Goal: Information Seeking & Learning: Learn about a topic

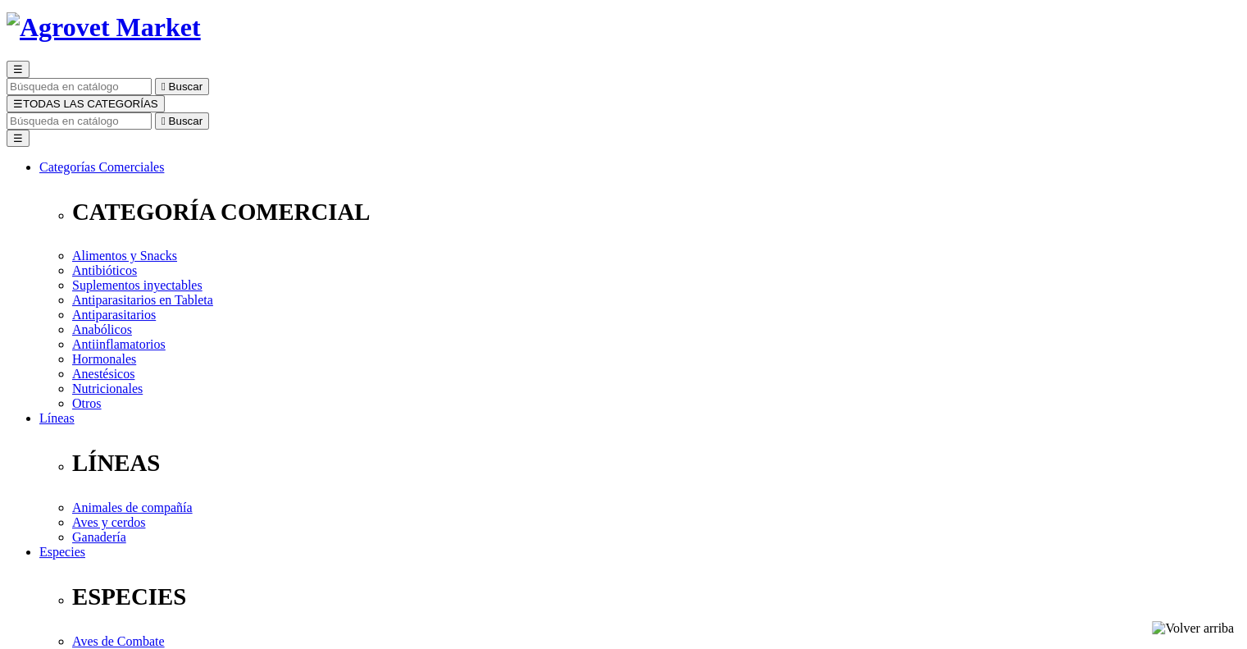
scroll to position [92, 0]
drag, startPoint x: 634, startPoint y: 130, endPoint x: 787, endPoint y: 135, distance: 153.4
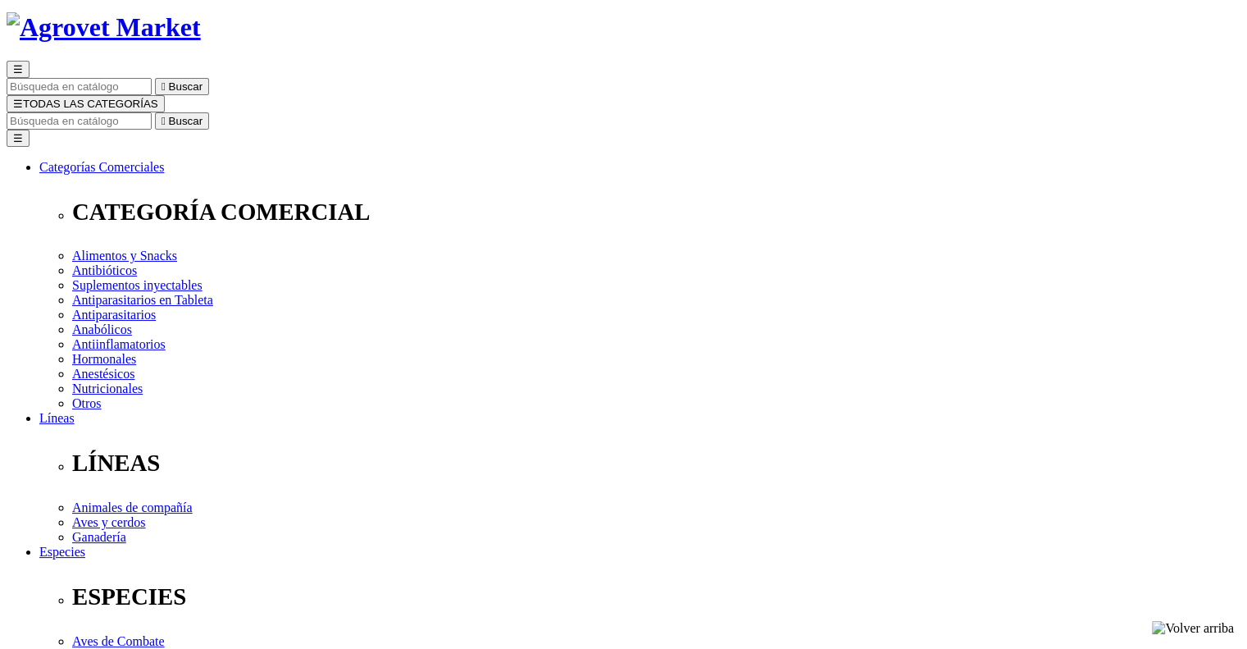
copy h1 "Aminoplex® Forte"
drag, startPoint x: 637, startPoint y: 321, endPoint x: 937, endPoint y: 325, distance: 300.1
copy p "Aminoácidos en alta concentración"
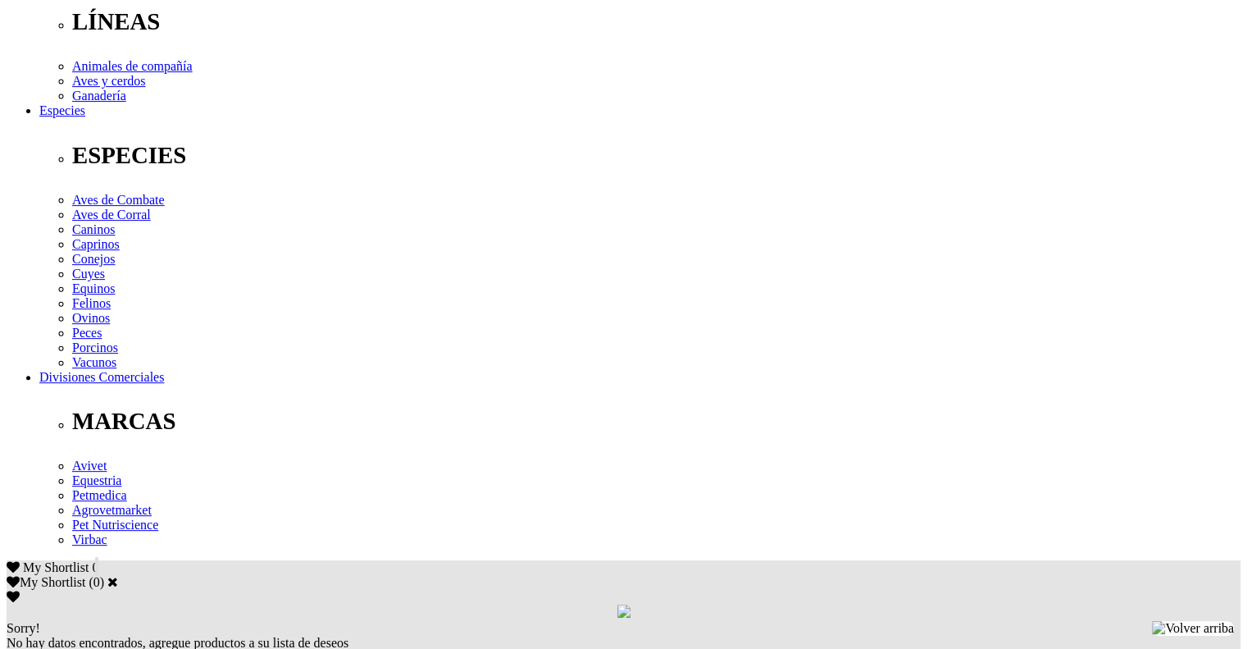
scroll to position [666, 0]
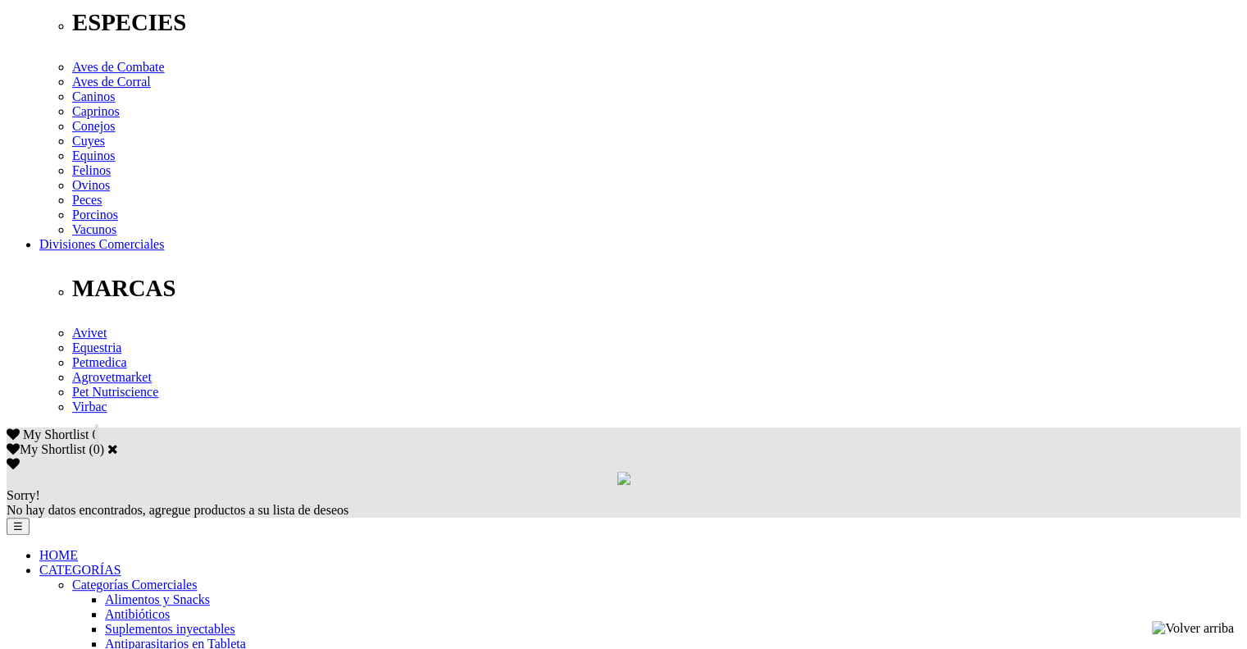
drag, startPoint x: 174, startPoint y: 180, endPoint x: 749, endPoint y: 248, distance: 578.8
copy p "Dextrosa 50 mg, Cloruro de calcio 0.15 mg, Cloruro de potasio 0.2 mg, Sulfato d…"
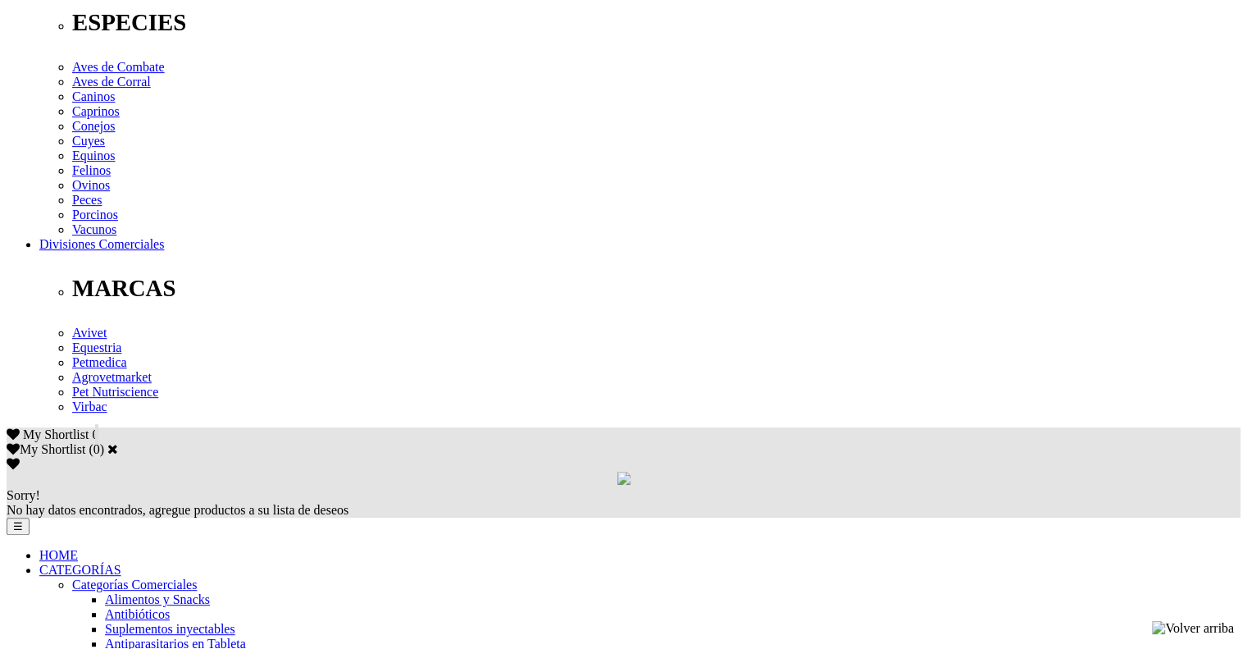
drag, startPoint x: 172, startPoint y: 186, endPoint x: 1063, endPoint y: 262, distance: 893.7
copy p "Para el tratamiento de estados agudos de convalecencia de animales debilitados …"
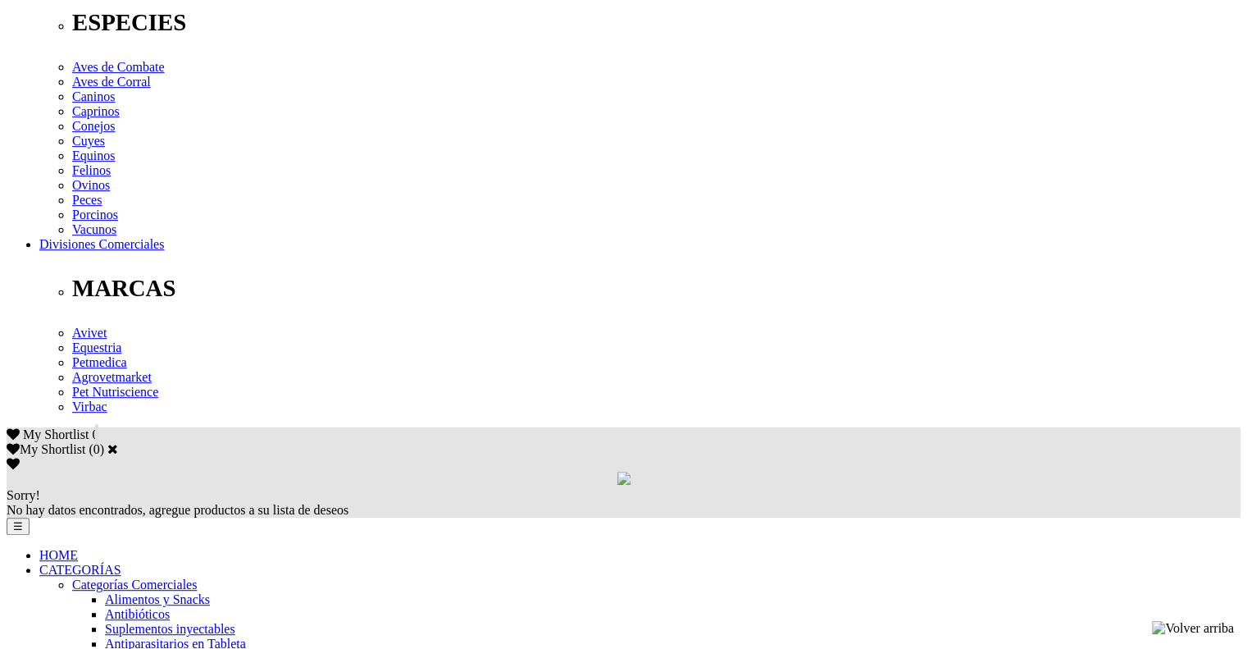
drag, startPoint x: 171, startPoint y: 174, endPoint x: 676, endPoint y: 199, distance: 506.6
copy div "1 mL/5 kg de p.v., entre 1 y 3 veces al día, según la gravedad del caso y crite…"
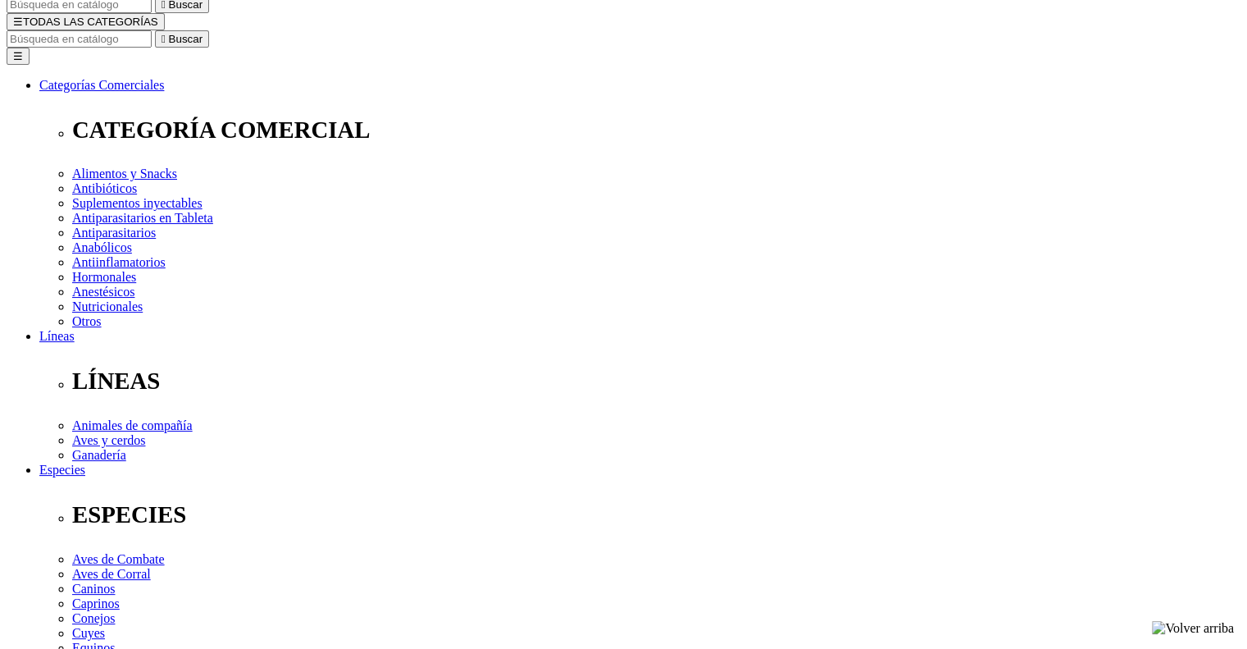
scroll to position [92, 0]
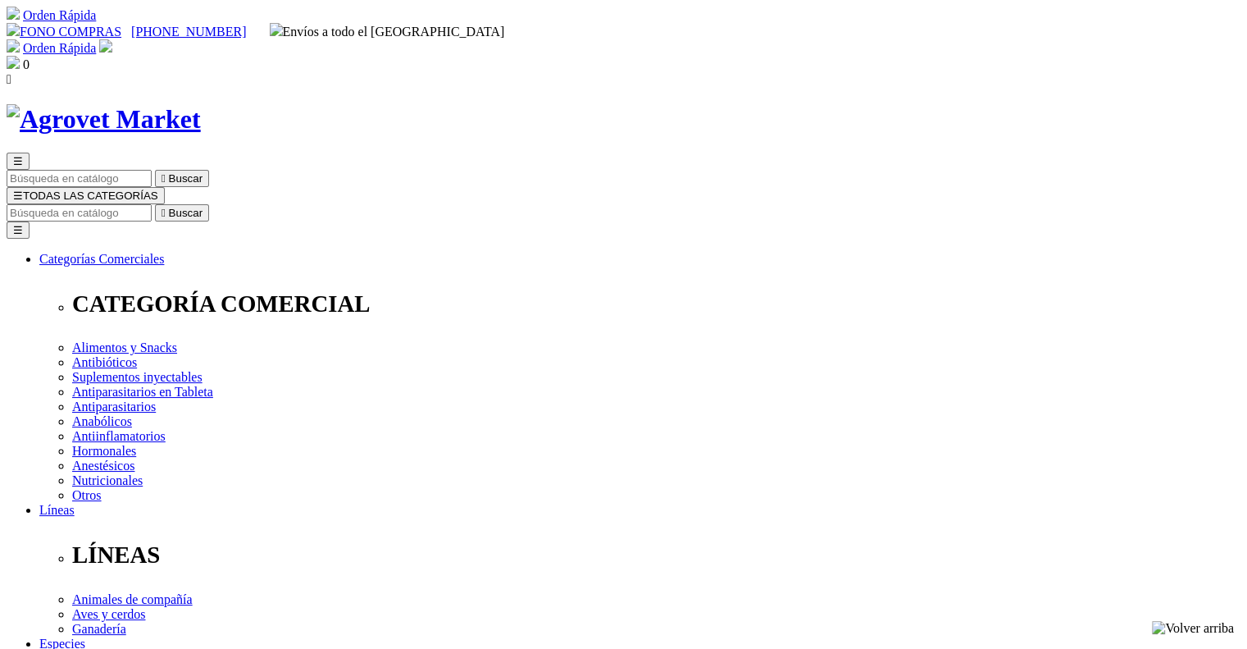
drag, startPoint x: 750, startPoint y: 222, endPoint x: 777, endPoint y: 222, distance: 27.1
copy h1 "6X"
drag, startPoint x: 872, startPoint y: 251, endPoint x: 807, endPoint y: 251, distance: 64.8
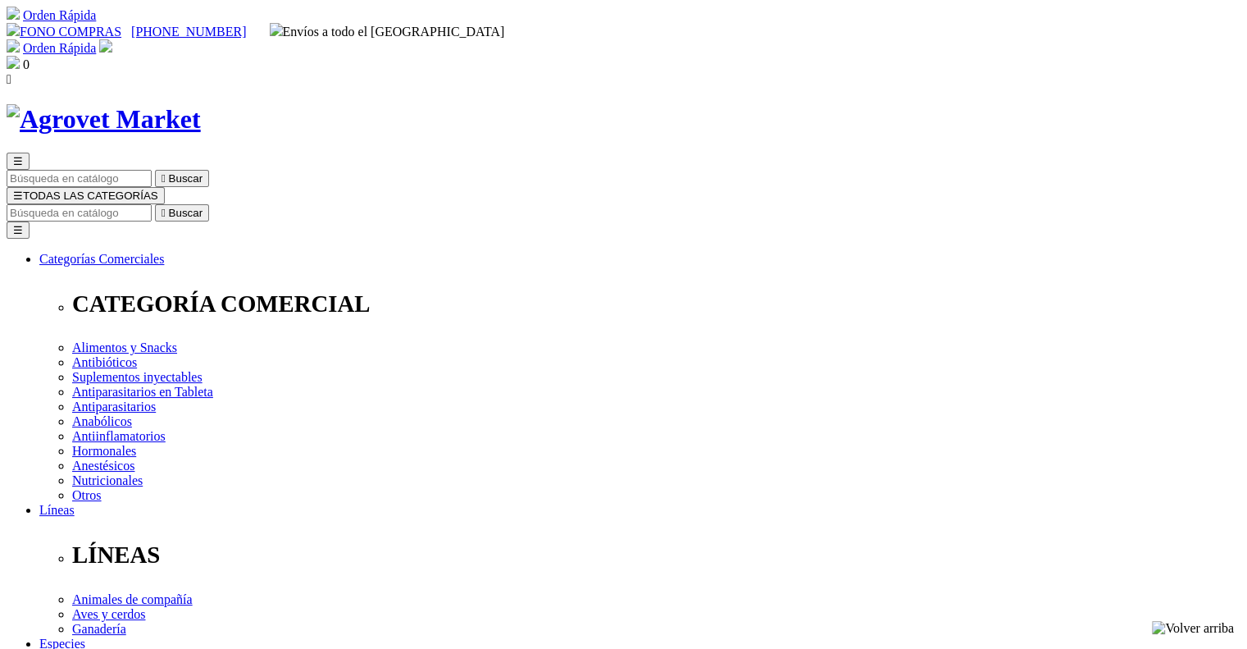
drag, startPoint x: 636, startPoint y: 412, endPoint x: 747, endPoint y: 432, distance: 112.6
copy div "Asociación polivalente antibiótica, antinflamatoria, antimicótica y antipruríti…"
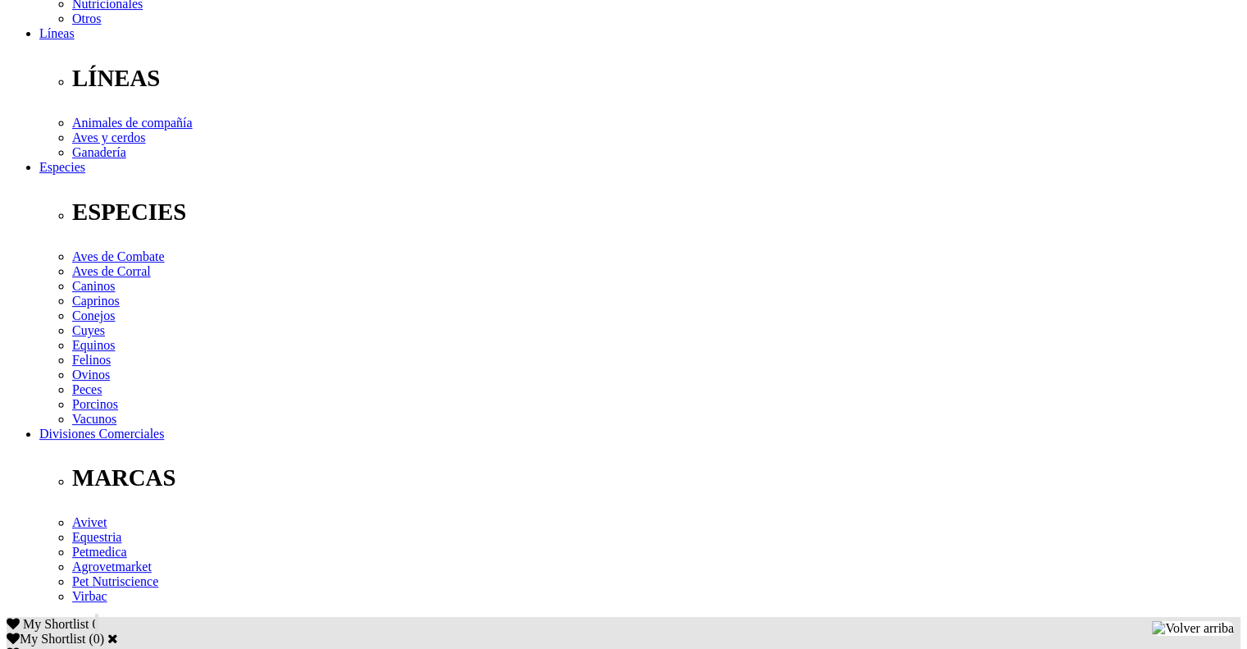
scroll to position [574, 0]
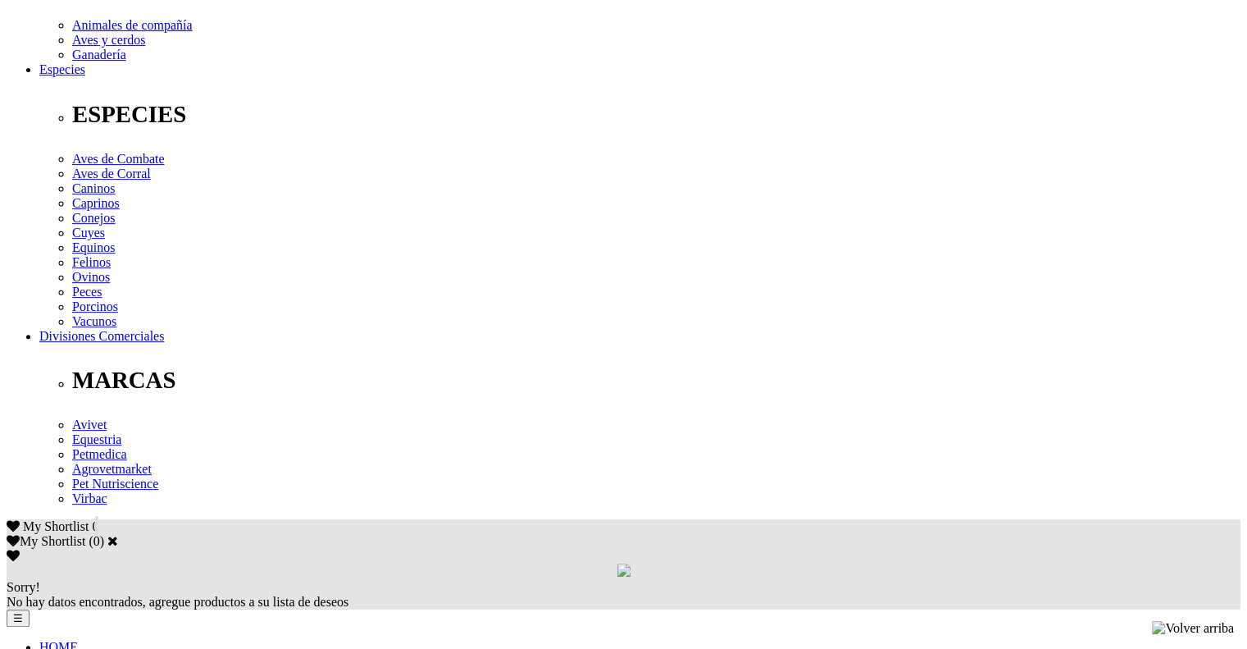
copy div "Beclometasona dipropionato 0.025%, Gentamicina 0.3%, Clotrimazole 1%, Lignocaín…"
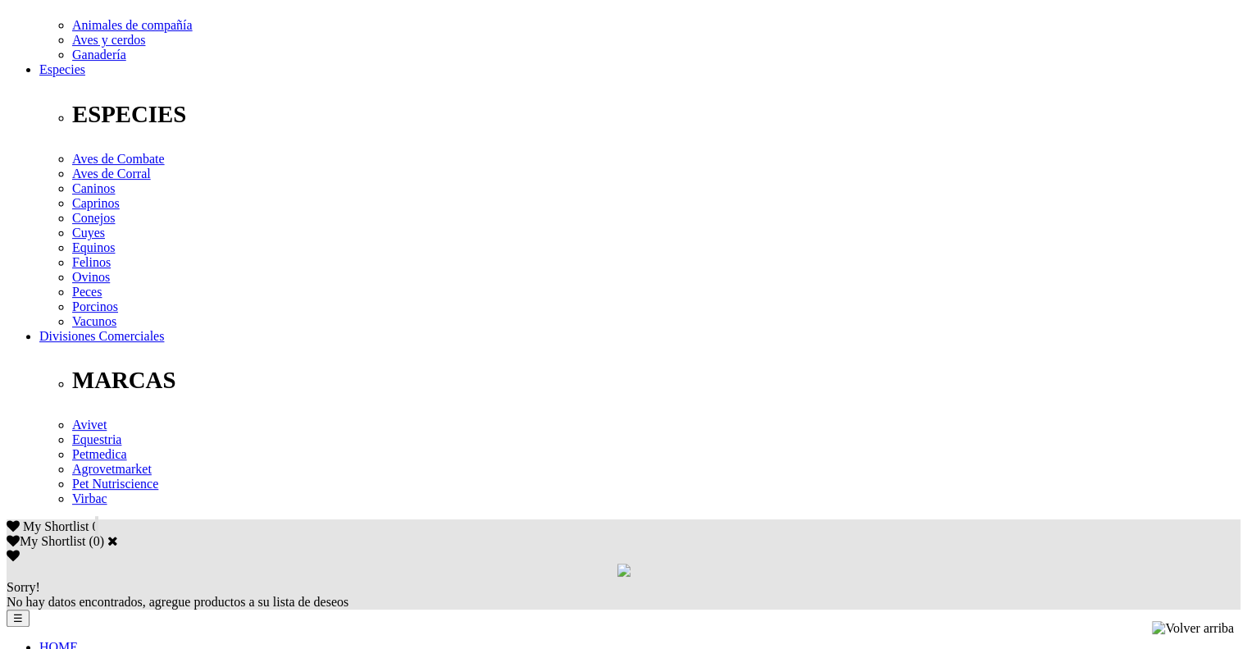
copy div "Beclometasona dipropionato 0.025%, Gentamicina 0.3%, Clotrimazole 1%, Lignocaín…"
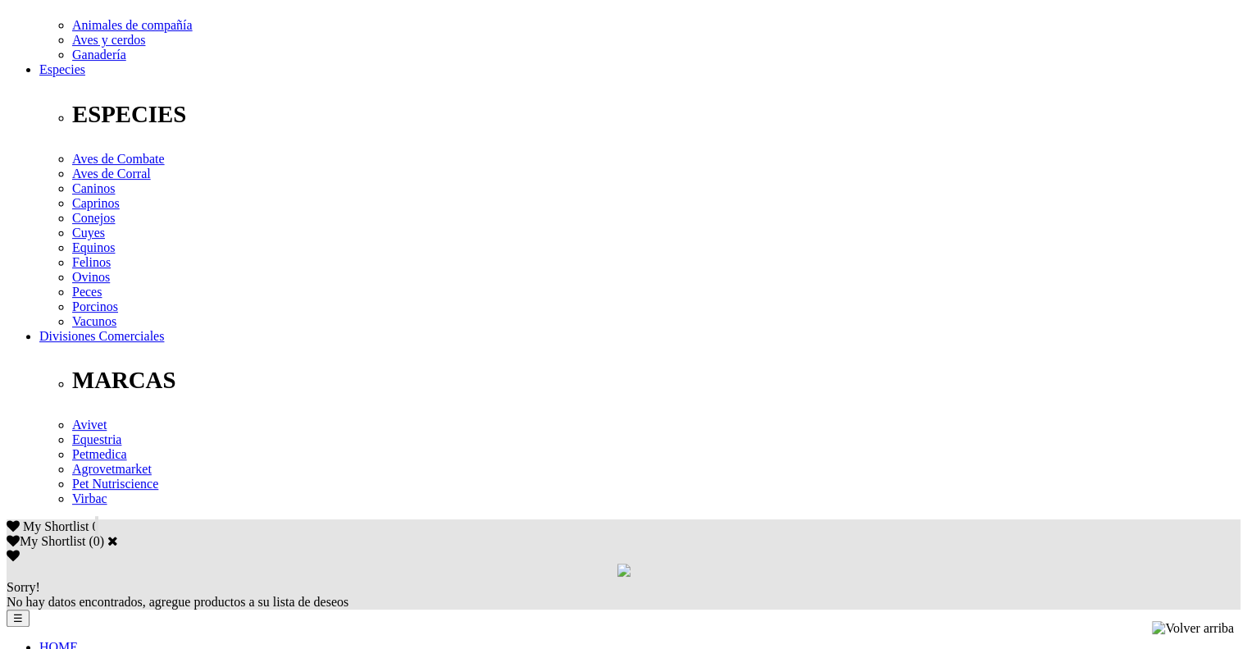
copy div "Vía Tópica. En afecciones moderadas: De 1 a 7 veces por semana. En condiciones …"
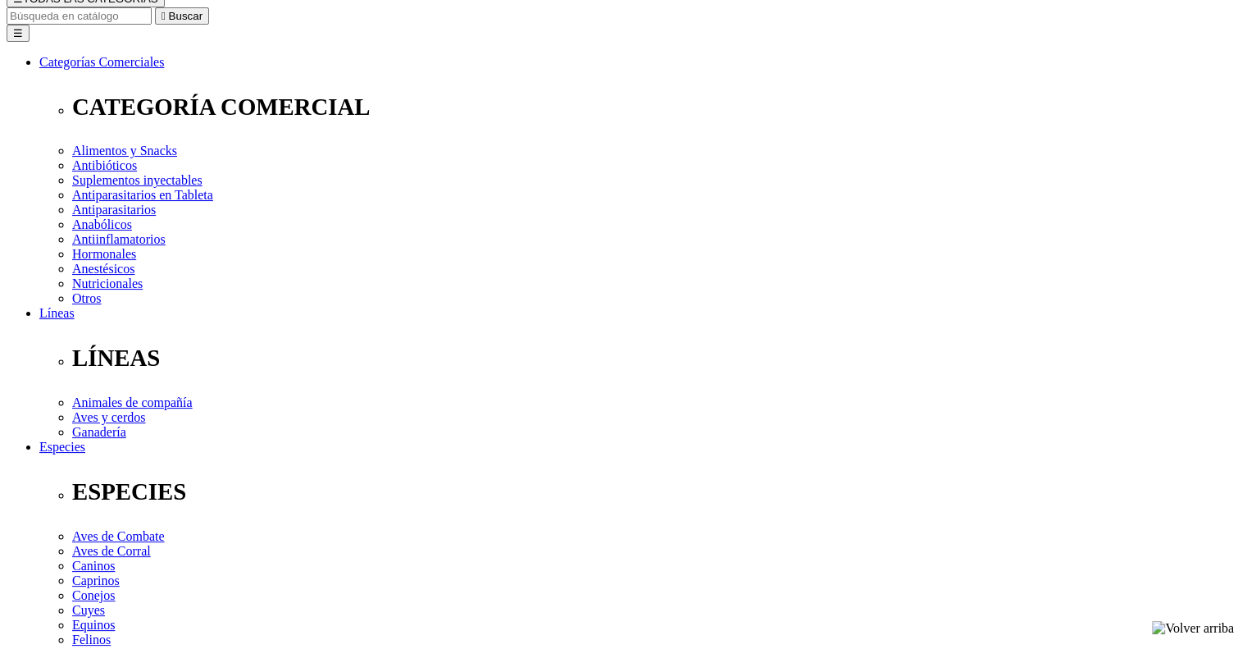
scroll to position [197, 0]
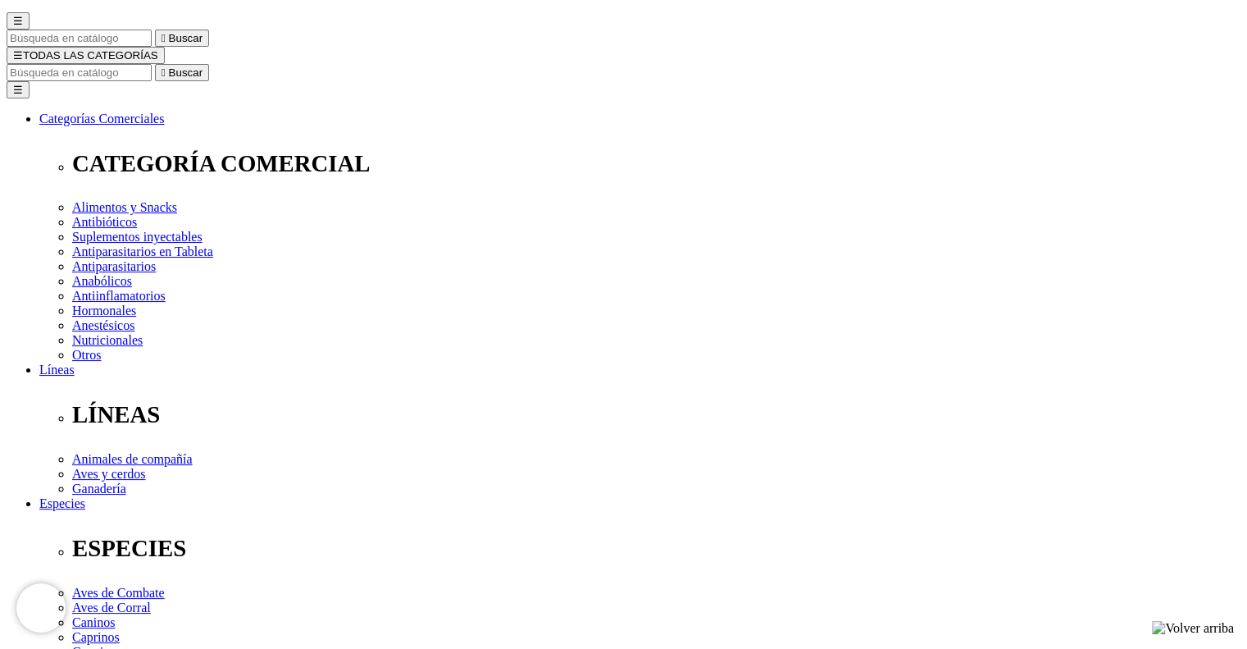
scroll to position [462, 0]
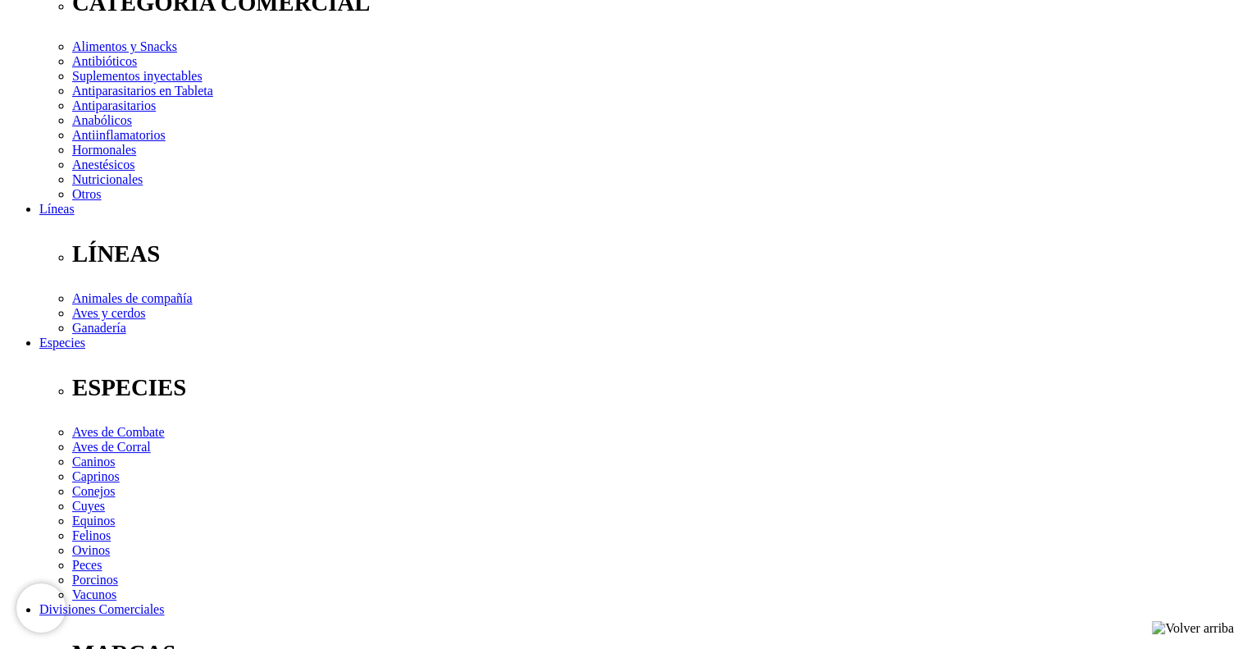
scroll to position [298, 0]
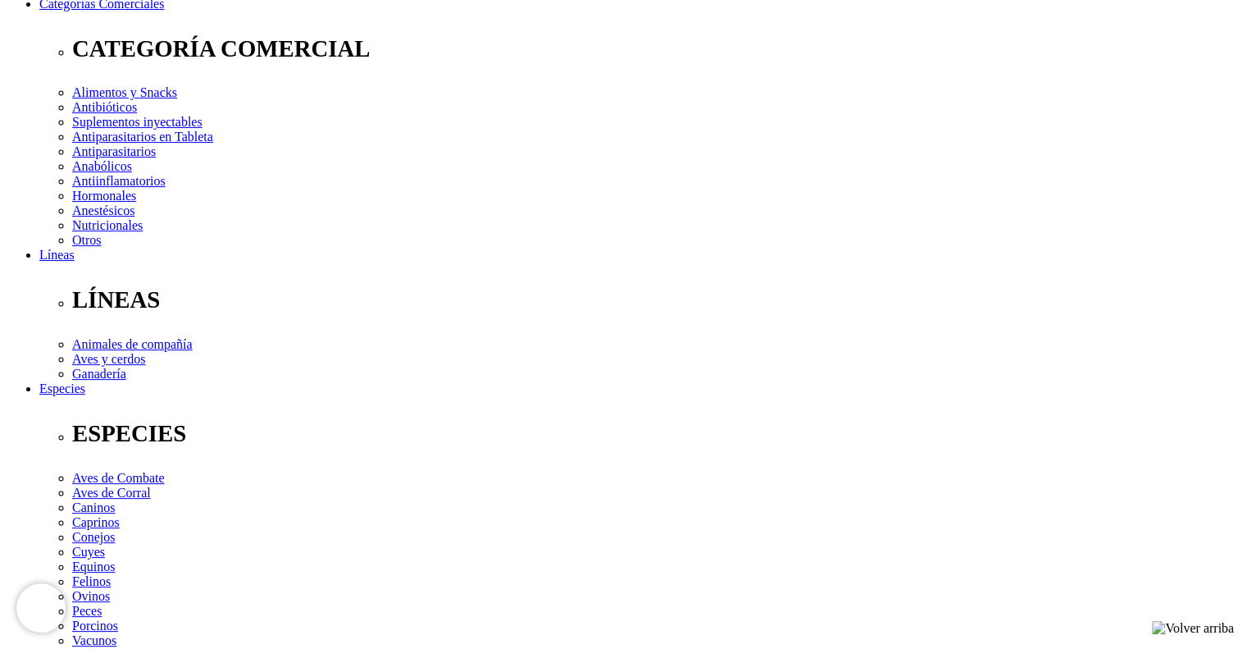
scroll to position [216, 0]
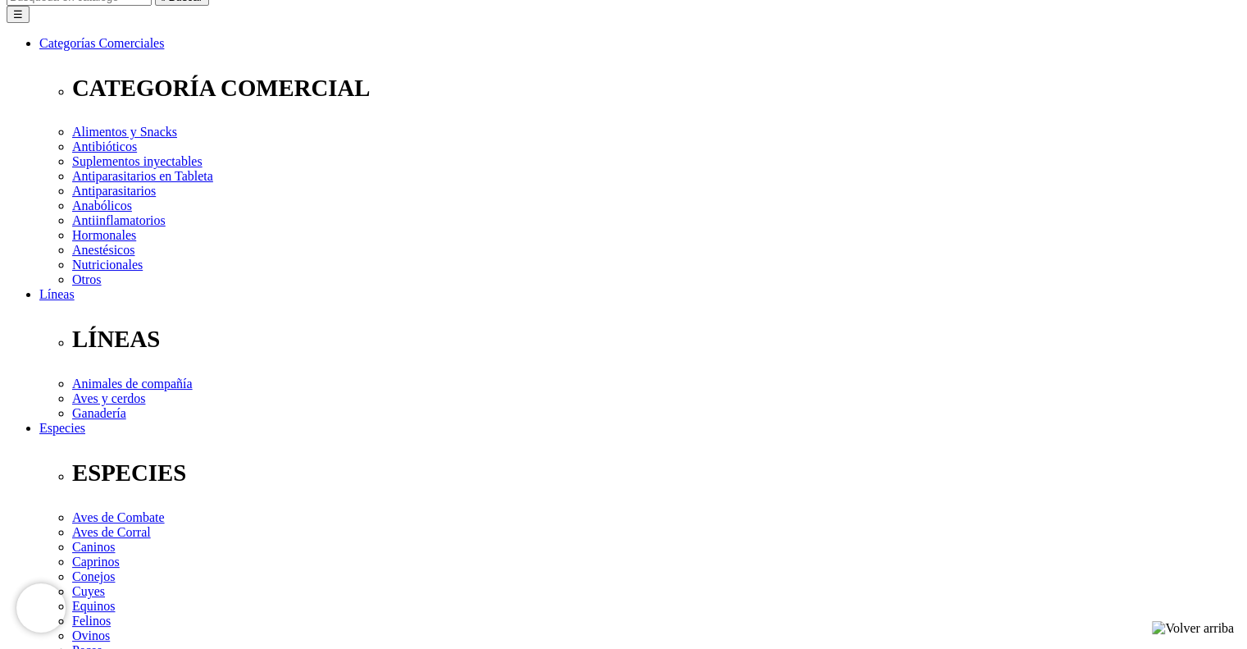
drag, startPoint x: 646, startPoint y: 196, endPoint x: 890, endPoint y: 194, distance: 243.5
copy p "Suplemento vitamínico para cachorros"
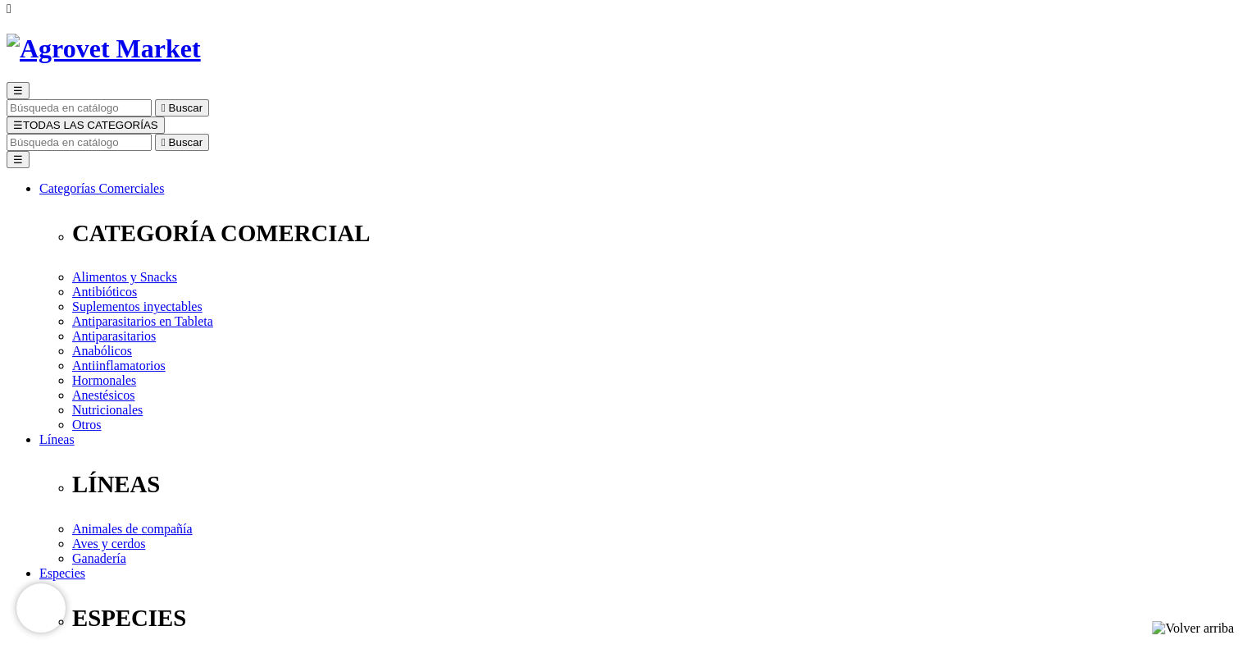
scroll to position [52, 0]
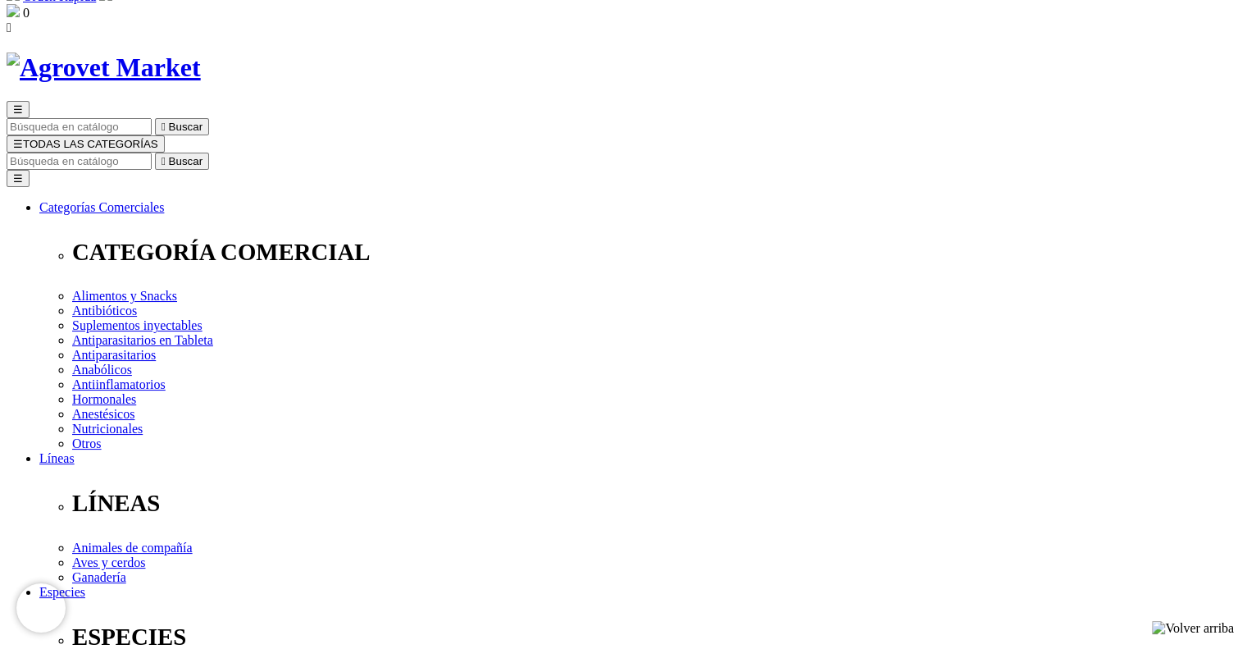
drag, startPoint x: 640, startPoint y: 164, endPoint x: 902, endPoint y: 167, distance: 262.4
copy h1 "Cani-Tabs® Daily Multi Puppy"
drag, startPoint x: 635, startPoint y: 366, endPoint x: 939, endPoint y: 370, distance: 304.2
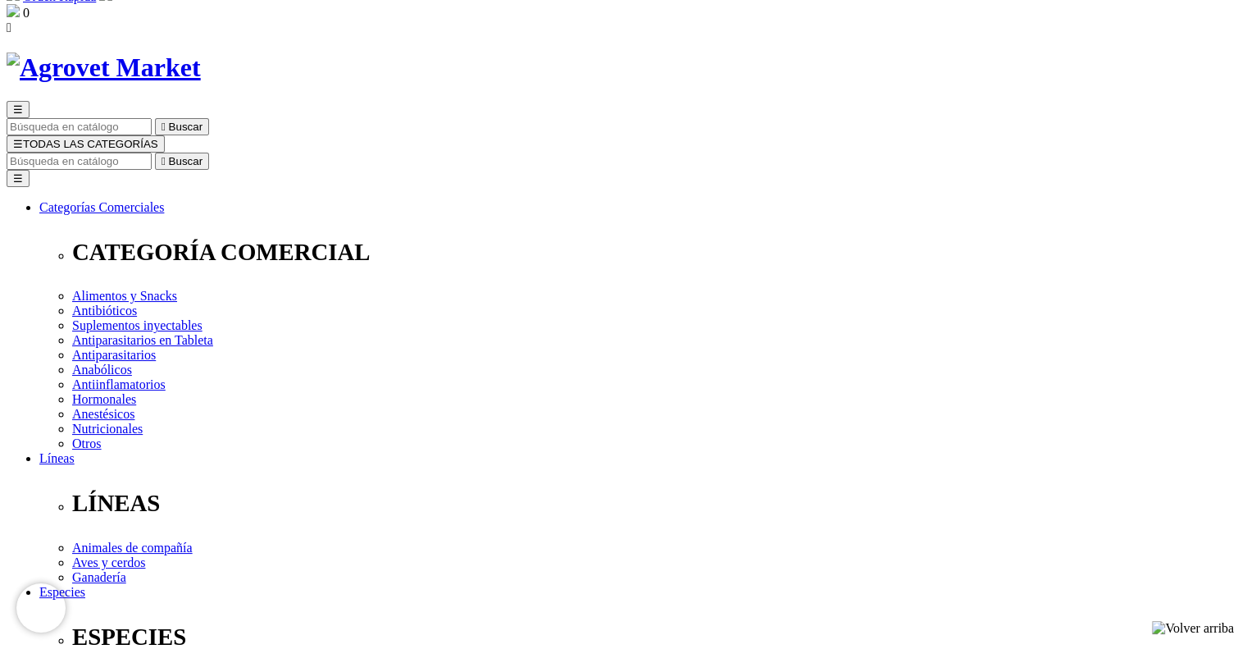
copy p "Suplemento vitamínico para cachorros"
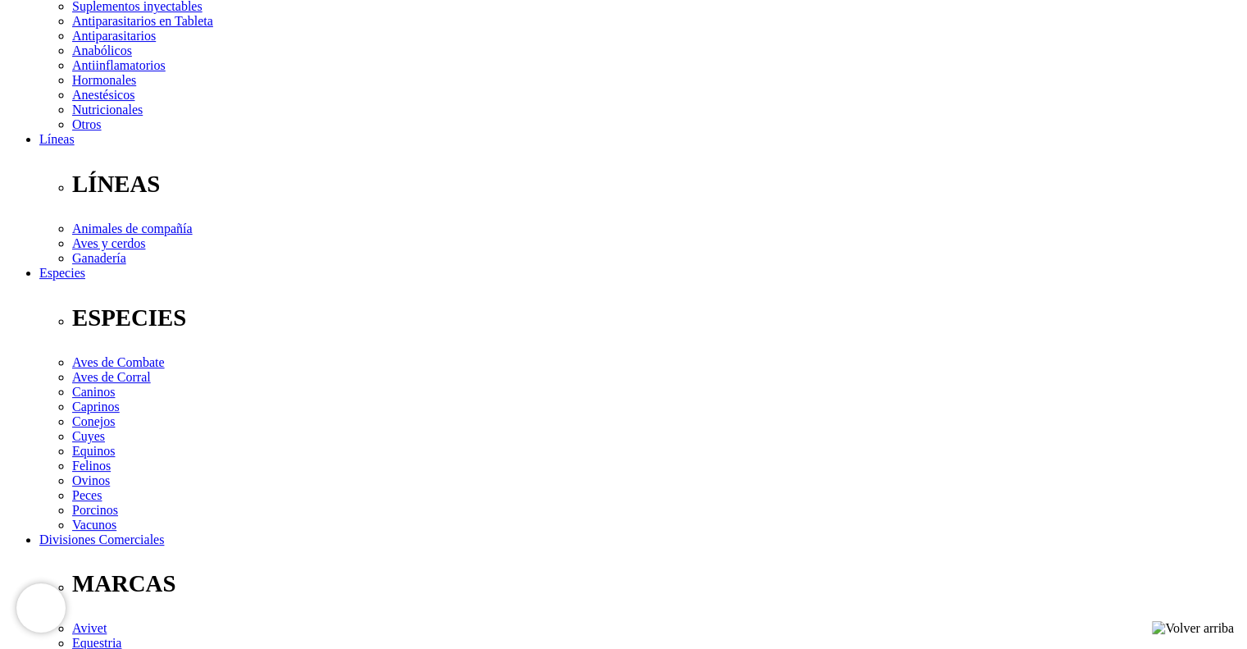
scroll to position [462, 0]
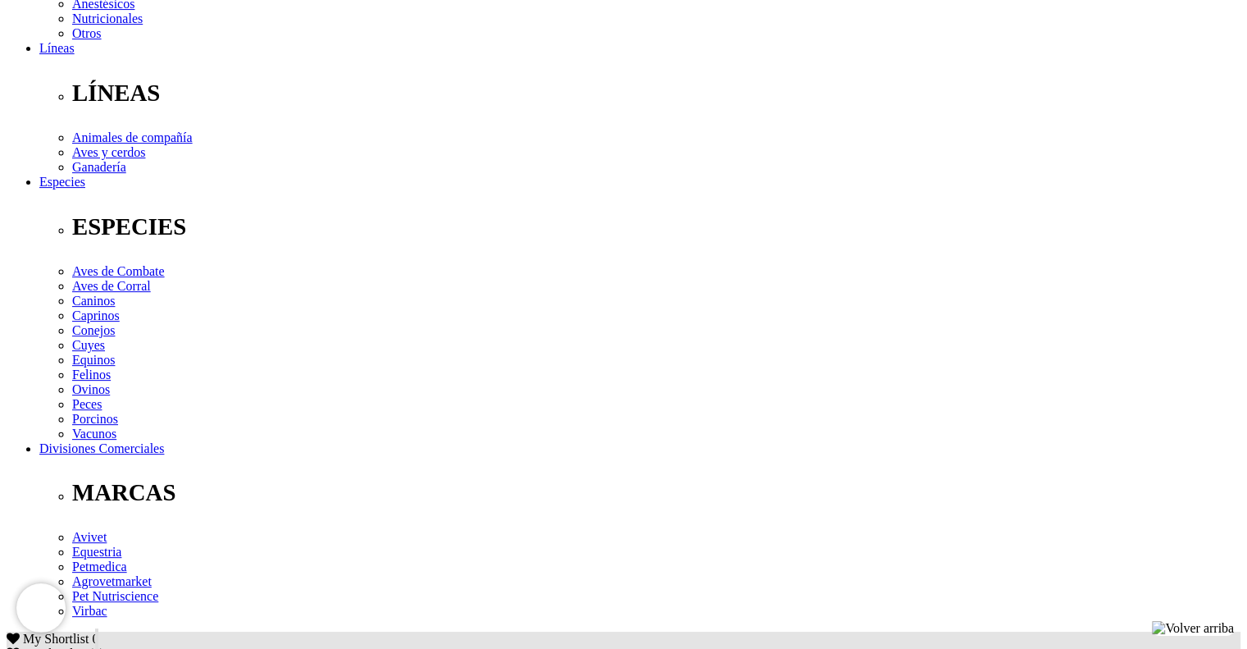
drag, startPoint x: 171, startPoint y: 380, endPoint x: 916, endPoint y: 411, distance: 745.2
copy p "Vit. A 1000 UI, Vit. D3 100 UI, Vit. E 5 UI, Vit. K1 120 mcg, Vit. B1 0.75 mg, …"
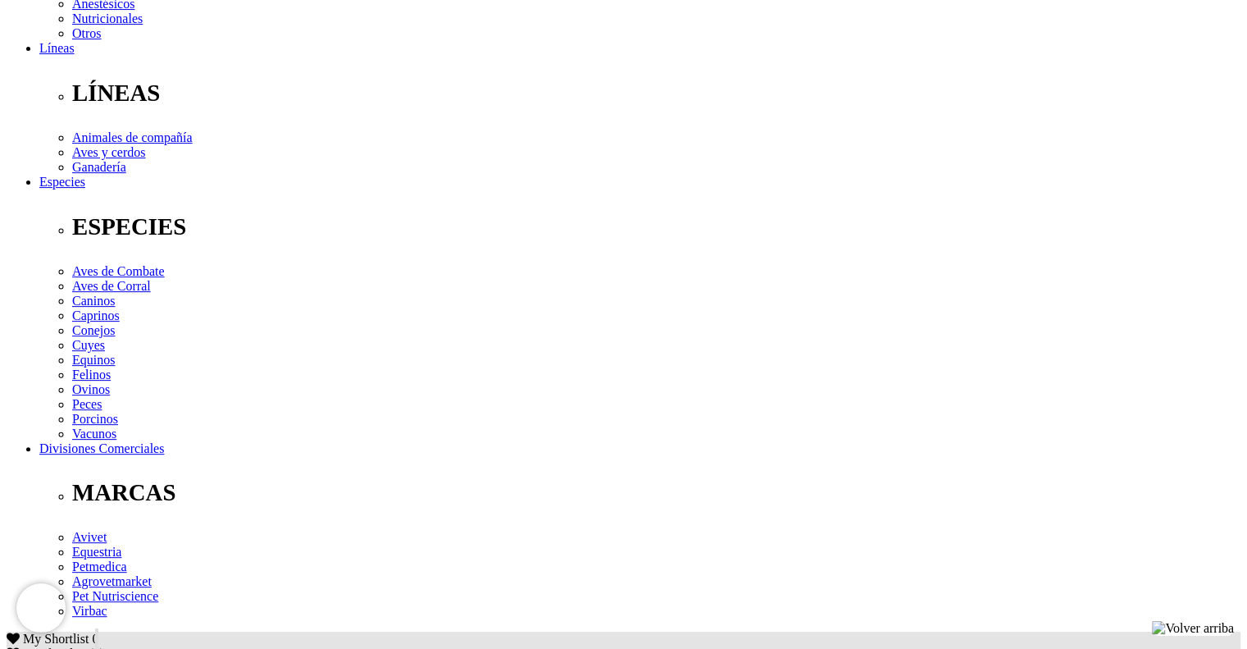
drag, startPoint x: 174, startPoint y: 394, endPoint x: 326, endPoint y: 443, distance: 160.3
copy p "Suple exógenamente las necesidades nutricionales de perros con requerimientos d…"
drag, startPoint x: 173, startPoint y: 389, endPoint x: 557, endPoint y: 477, distance: 393.7
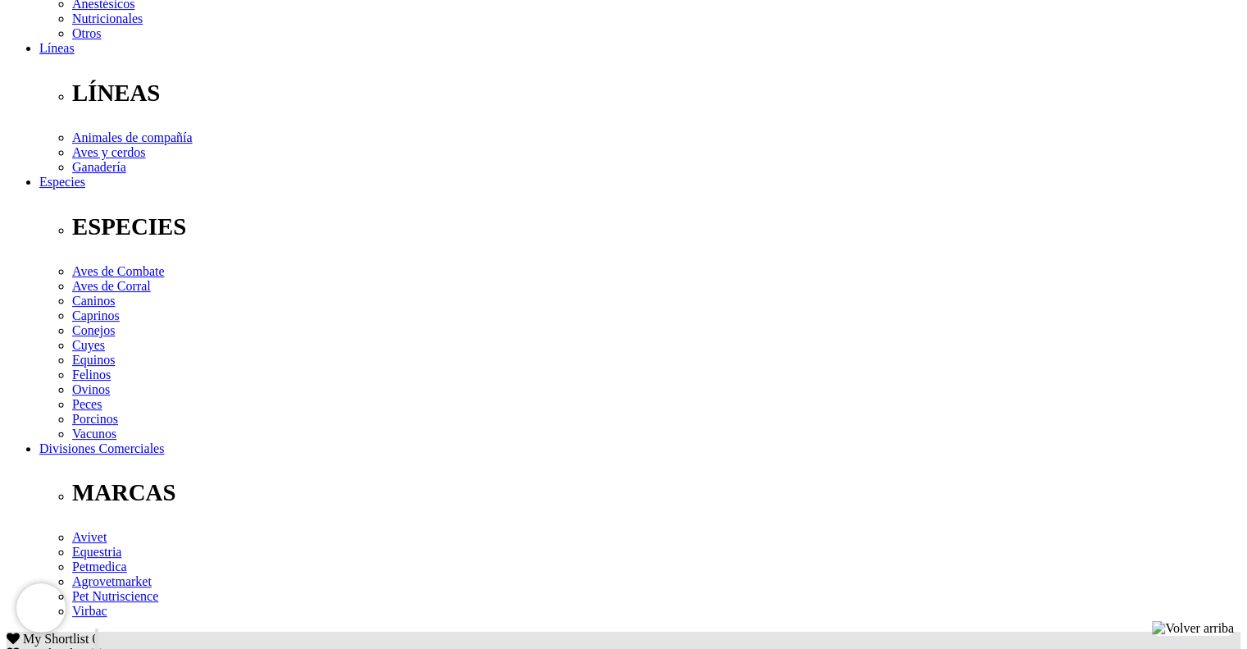
copy p "Administrar vía oral a razón de 1 tableta por cada 5 kg, diariamente durante to…"
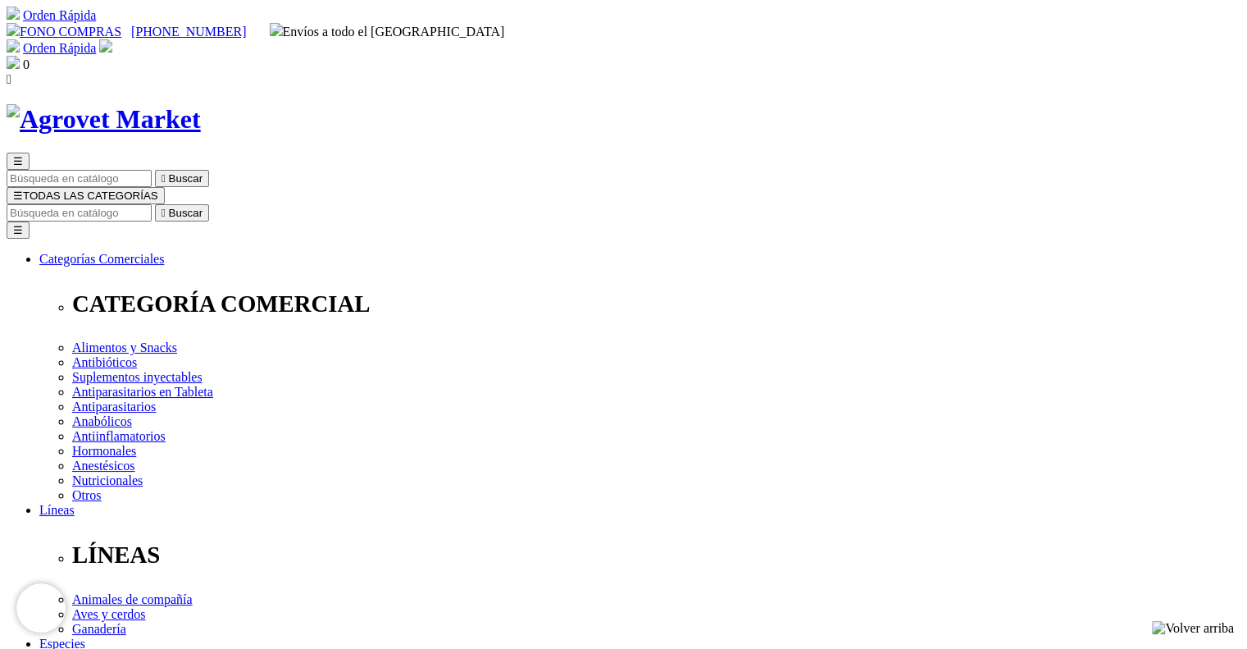
copy div "Cani-Tabs® Daily Multi Adult"
drag, startPoint x: 638, startPoint y: 416, endPoint x: 953, endPoint y: 417, distance: 314.9
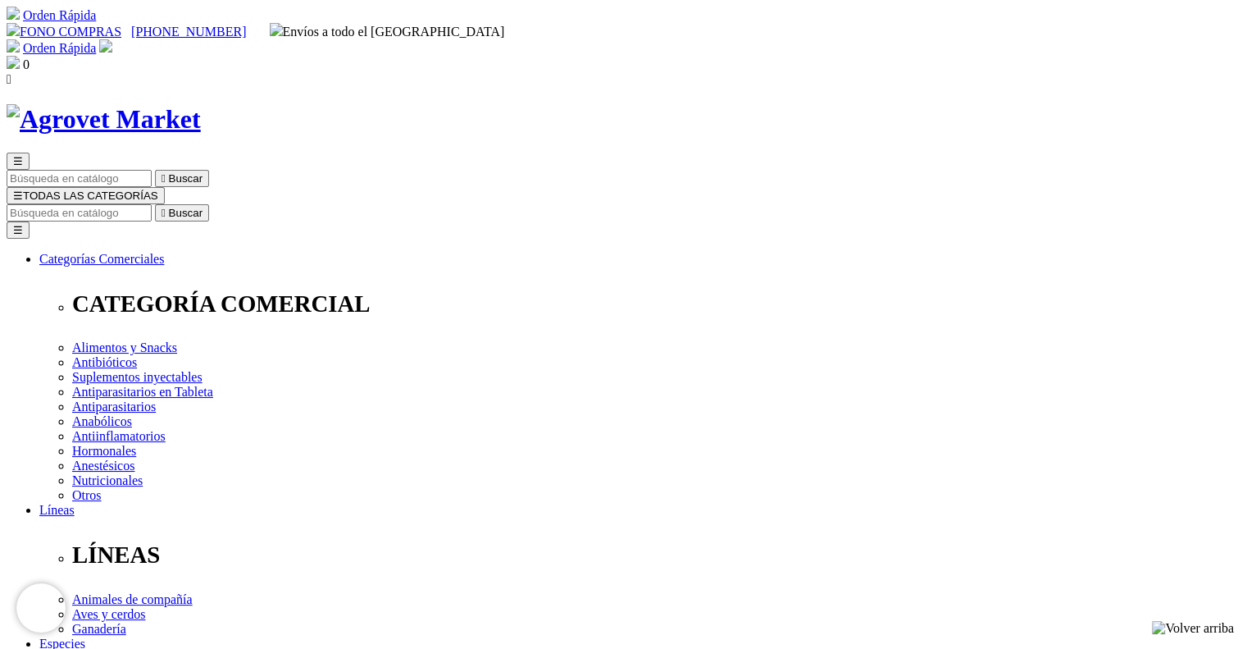
copy p "Suplemento vitamínico para perros adultos"
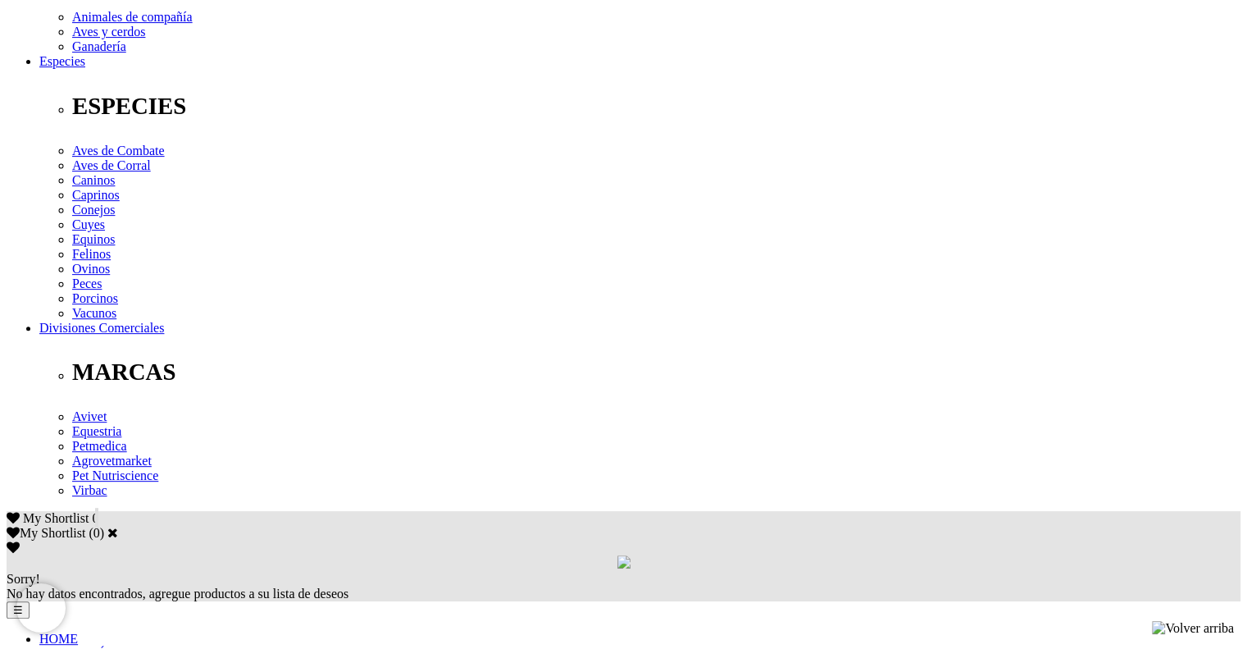
scroll to position [583, 0]
copy div "Vit. A 1500 UI, Vit. D3 150 UI, Vit. E 15 UI, Vit. B1 0.50 mg, Vit. B2 0.50 mg,…"
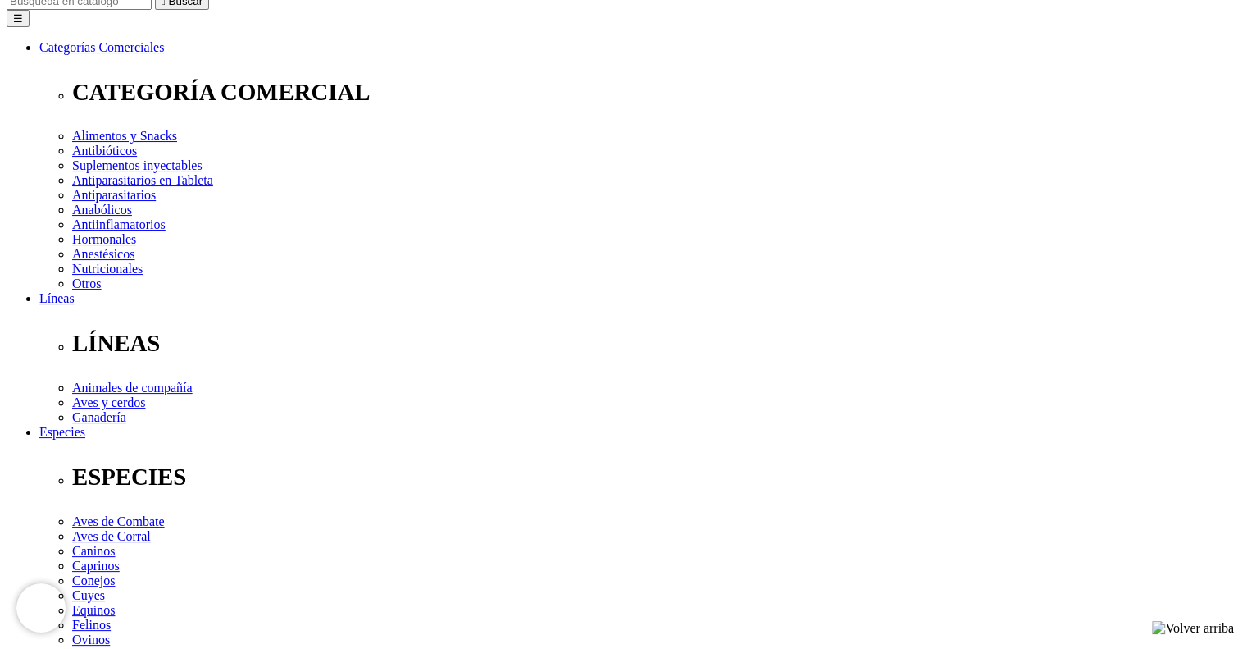
scroll to position [173, 0]
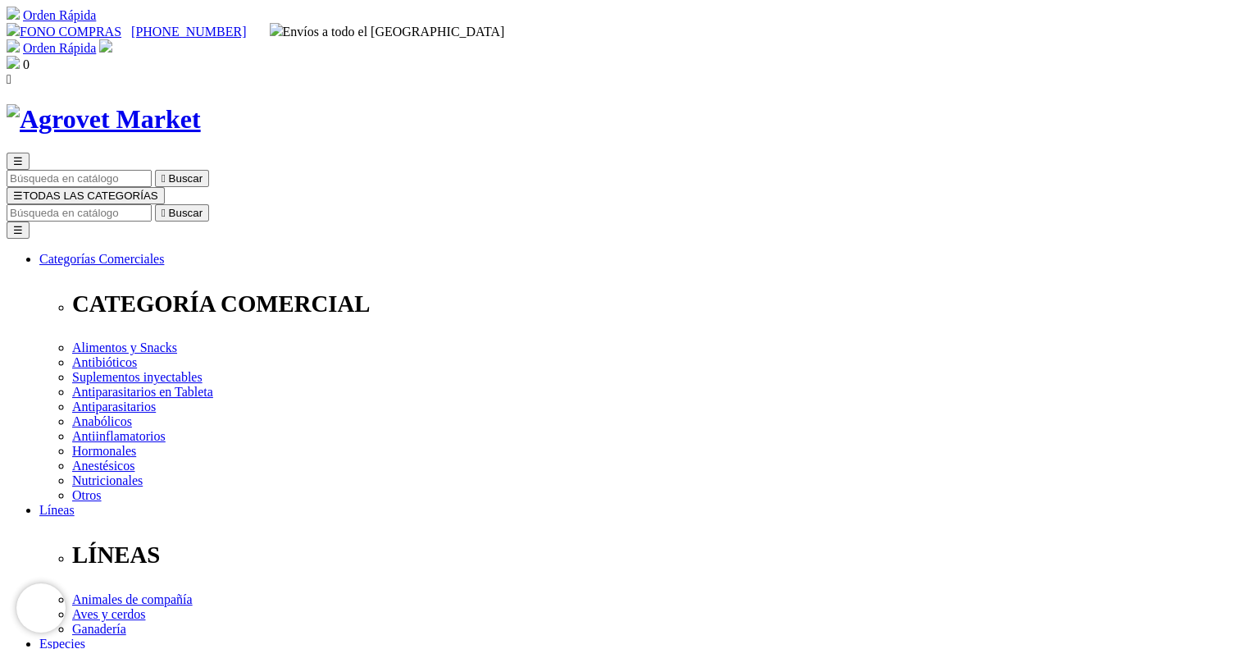
click at [152, 204] on input "Buscar" at bounding box center [79, 212] width 145 height 17
click at [637, 104] on div "☰  Buscar ☰ TODAS LAS CATEGORÍAS  Buscar Toggle navigation ☰ Categorías Comer…" at bounding box center [624, 643] width 1234 height 1079
click at [152, 204] on input "Buscar" at bounding box center [79, 212] width 145 height 17
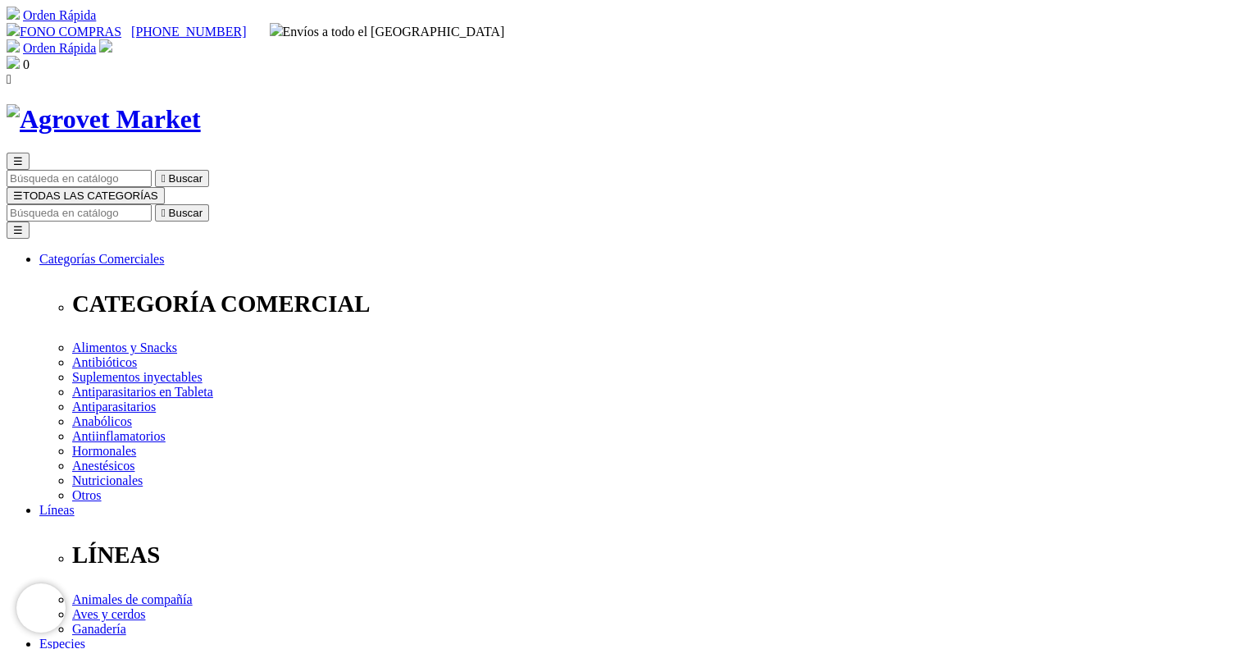
click at [152, 204] on input "Buscar" at bounding box center [79, 212] width 145 height 17
paste input "Cani-Tabs® Daily Multi Senior"
type input "Cani-Tabs® Daily Multi Senior"
click at [155, 204] on button " Buscar" at bounding box center [182, 212] width 54 height 17
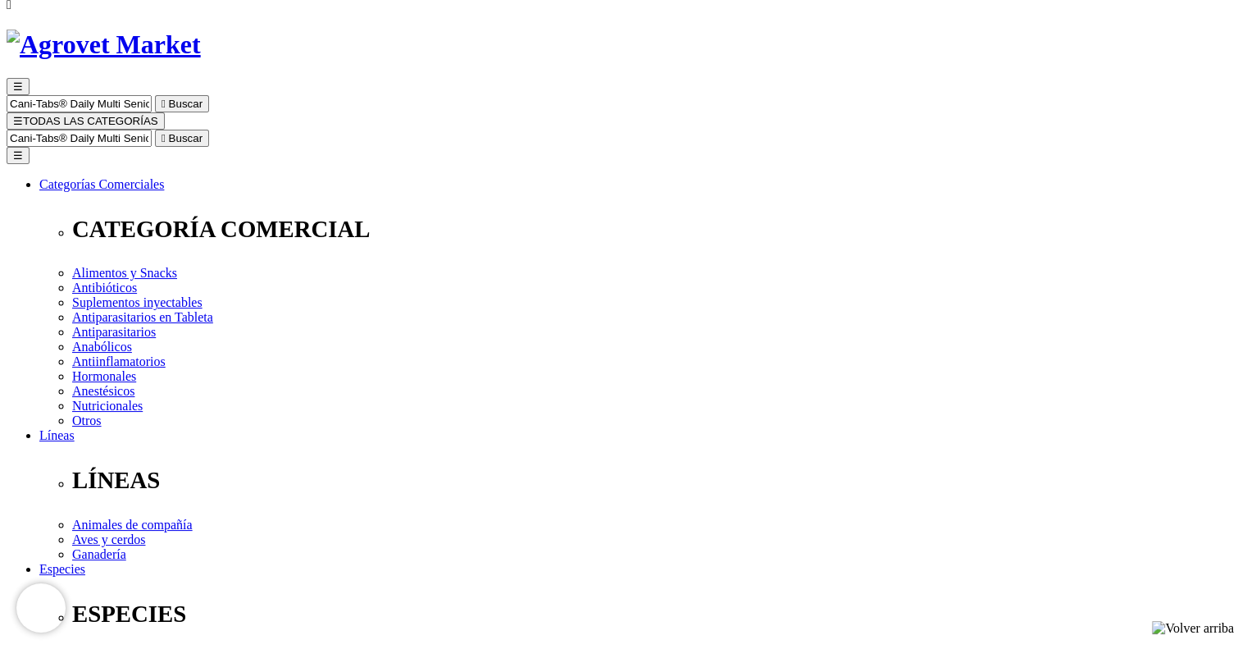
scroll to position [164, 0]
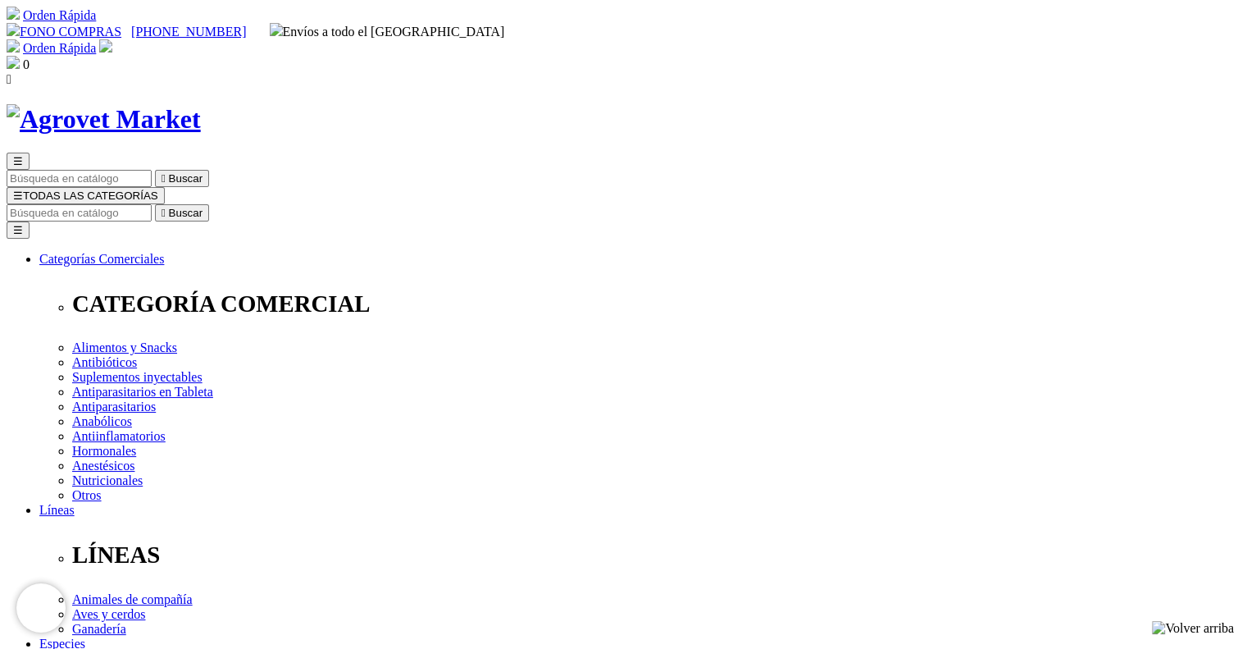
drag, startPoint x: 635, startPoint y: 219, endPoint x: 977, endPoint y: 215, distance: 342.0
copy h1 "Cani-Tabs® Daily Multi Senior"
drag, startPoint x: 637, startPoint y: 435, endPoint x: 945, endPoint y: 438, distance: 307.5
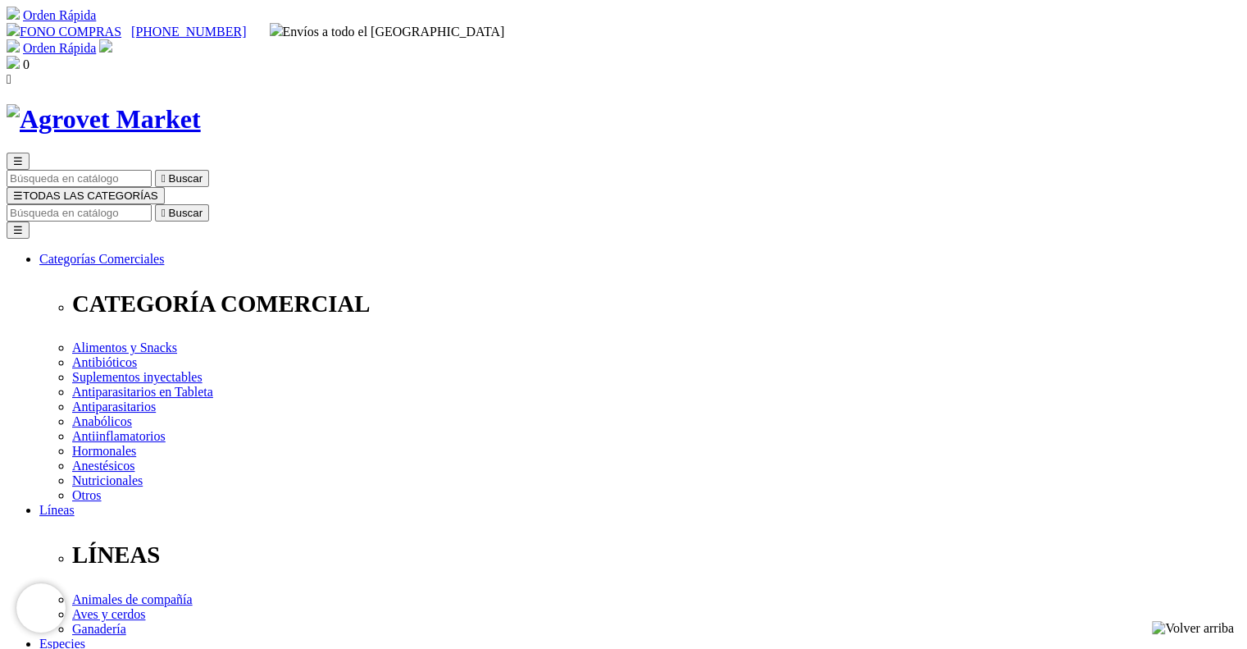
copy p "Suplemento vitamínico para perros geriátricos"
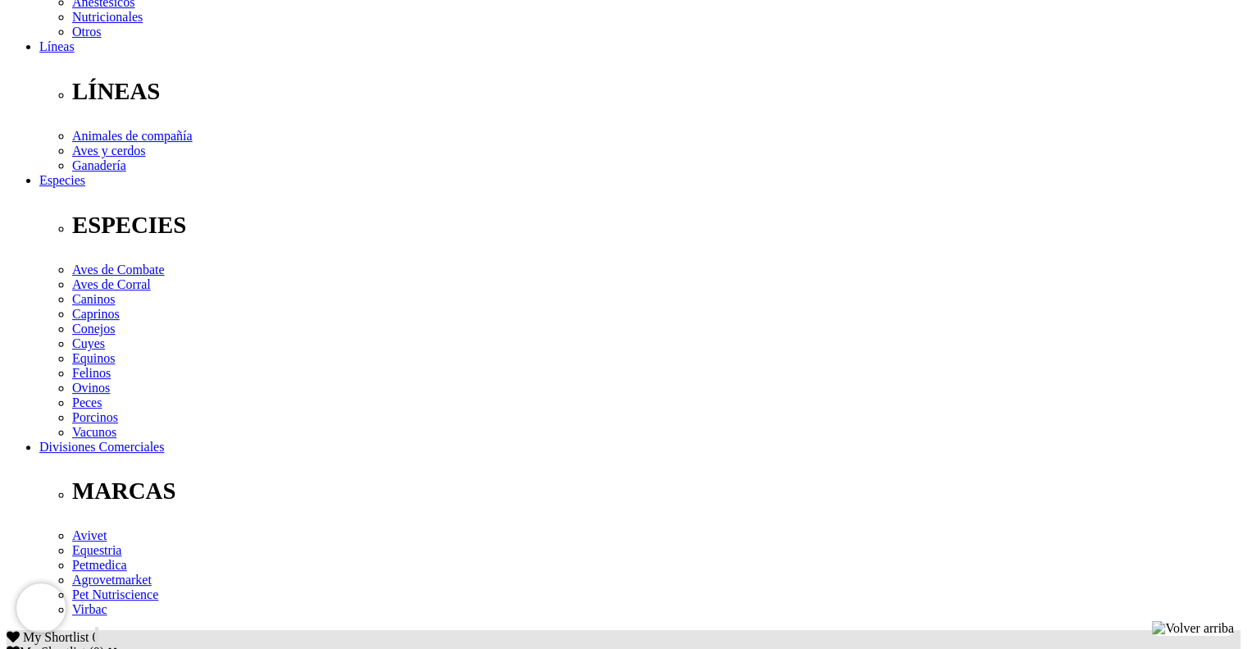
scroll to position [492, 0]
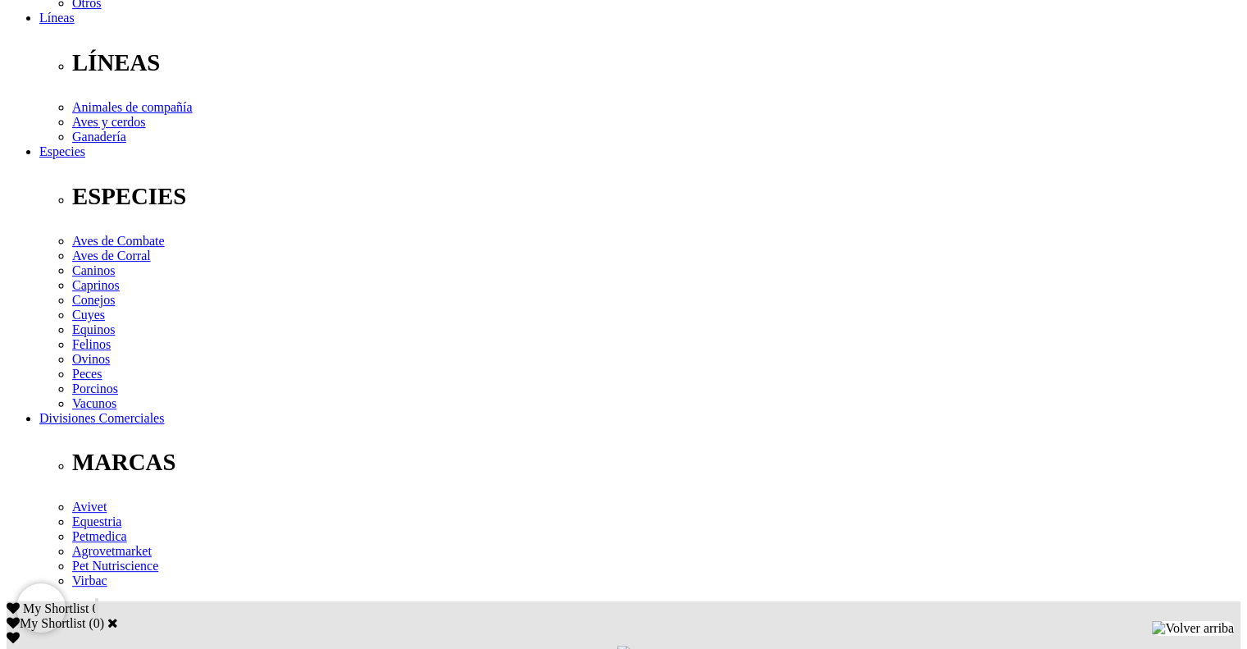
drag, startPoint x: 171, startPoint y: 367, endPoint x: 1031, endPoint y: 444, distance: 862.9
copy p "Vit. A 1500 UI, Vit. D3 75 UI, Vit. E 25 UI, Vit. K1 100 mcg, Vit. B1 4 mg, Vit…"
drag, startPoint x: 173, startPoint y: 378, endPoint x: 276, endPoint y: 416, distance: 109.2
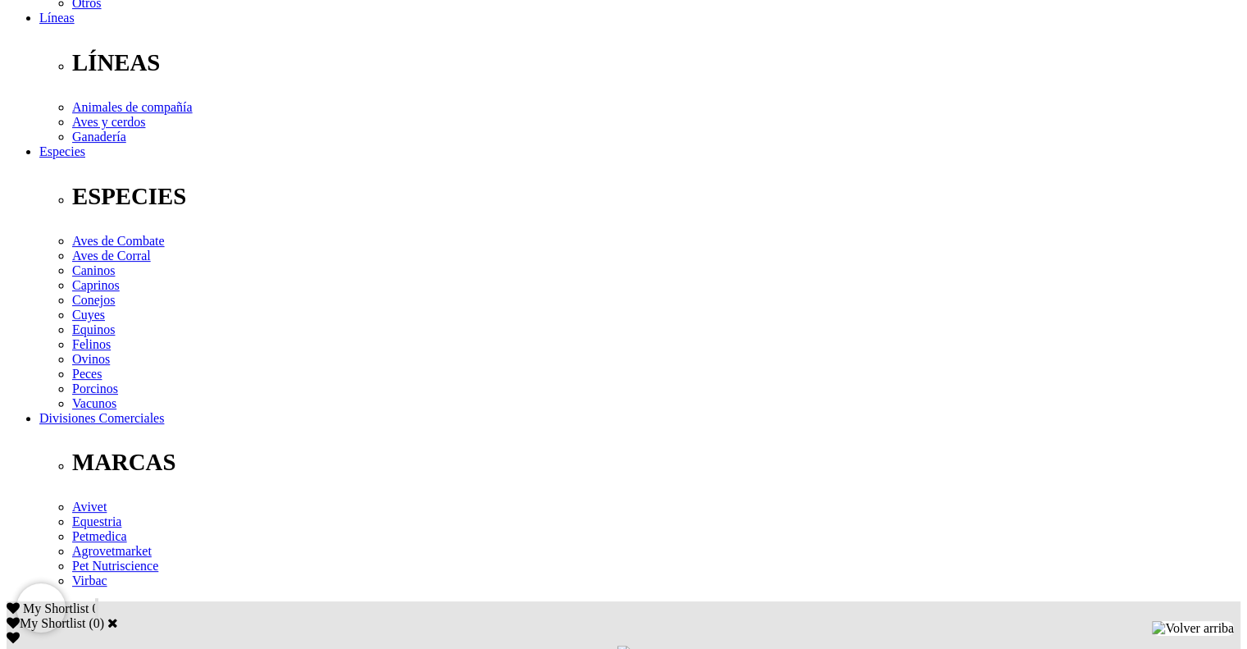
copy p "Suple exógenamente las necesidades nutricionales de perros con requerimientos d…"
drag, startPoint x: 171, startPoint y: 380, endPoint x: 325, endPoint y: 466, distance: 175.9
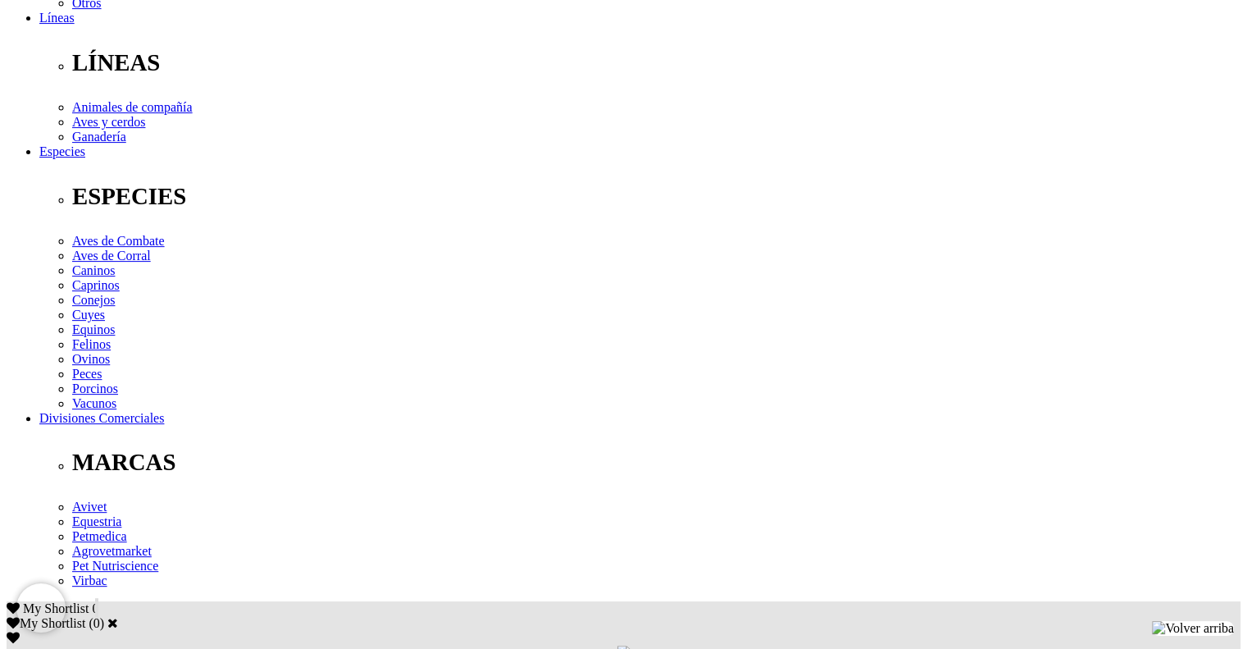
copy p "Administrar por vía oral, diariamente luego de los 8 años, a razón de: Perros m…"
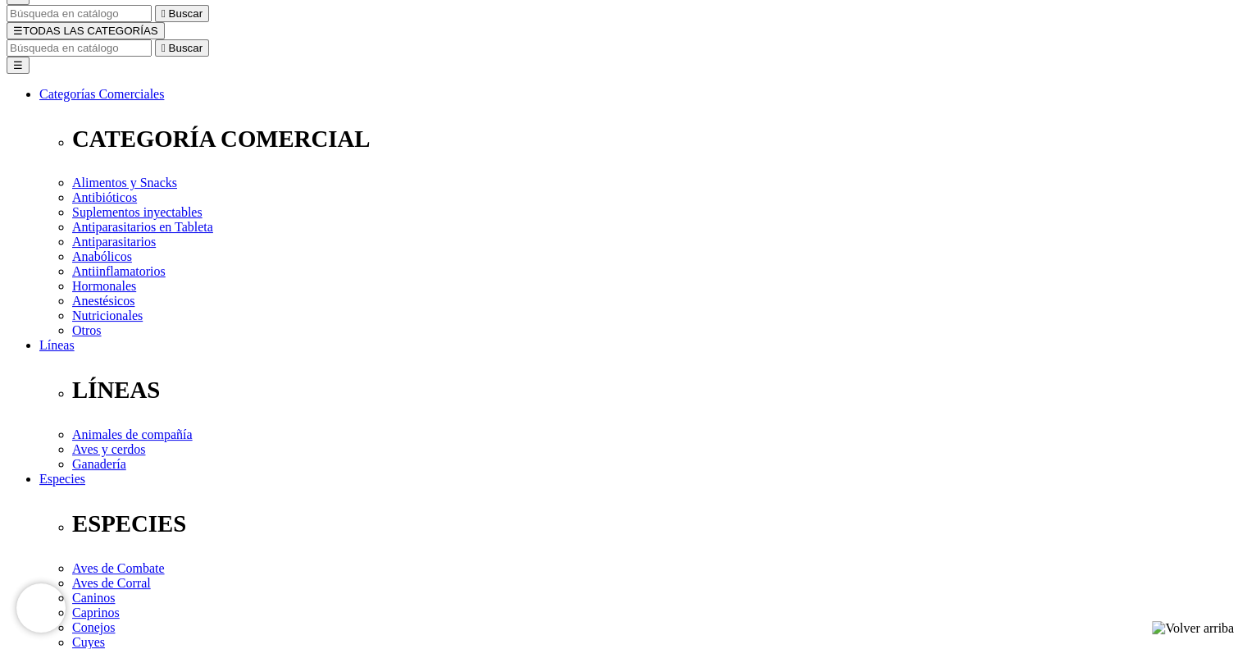
scroll to position [164, 0]
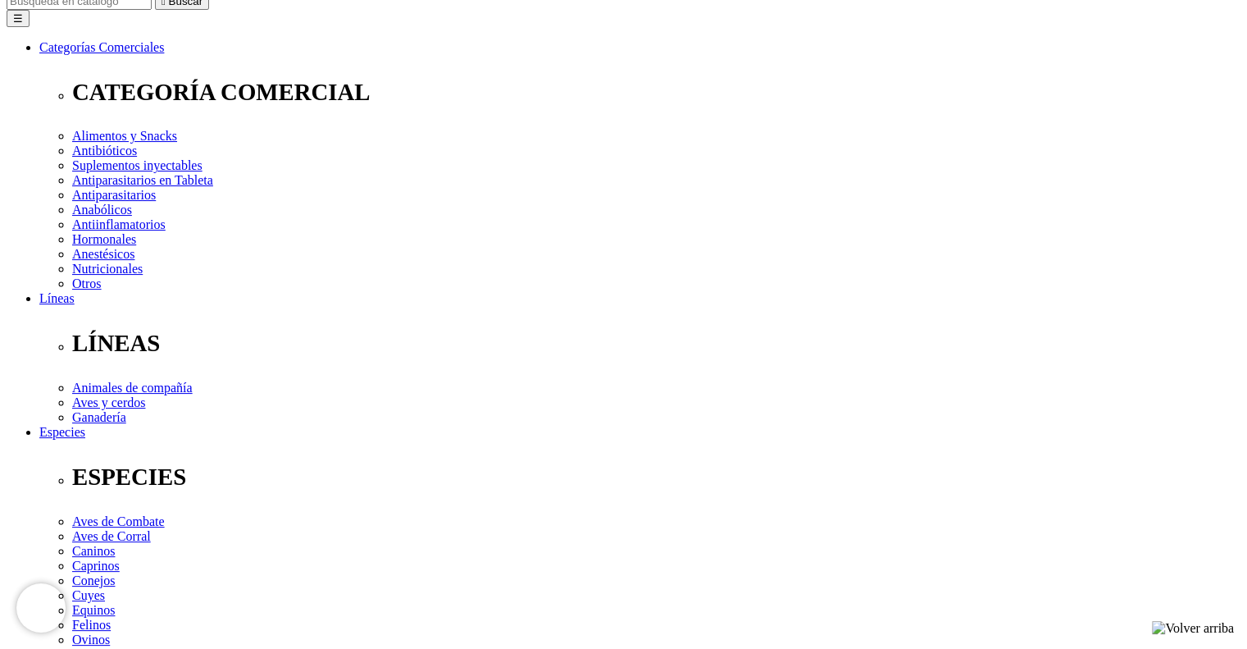
scroll to position [212, 0]
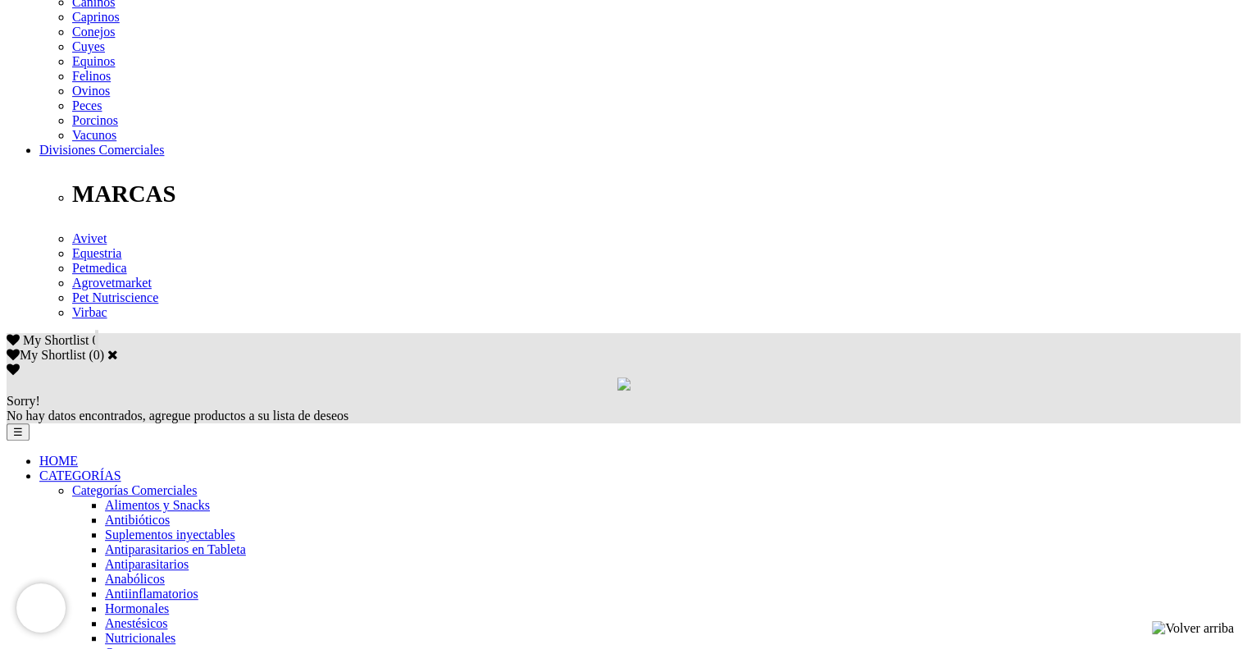
scroll to position [0, 0]
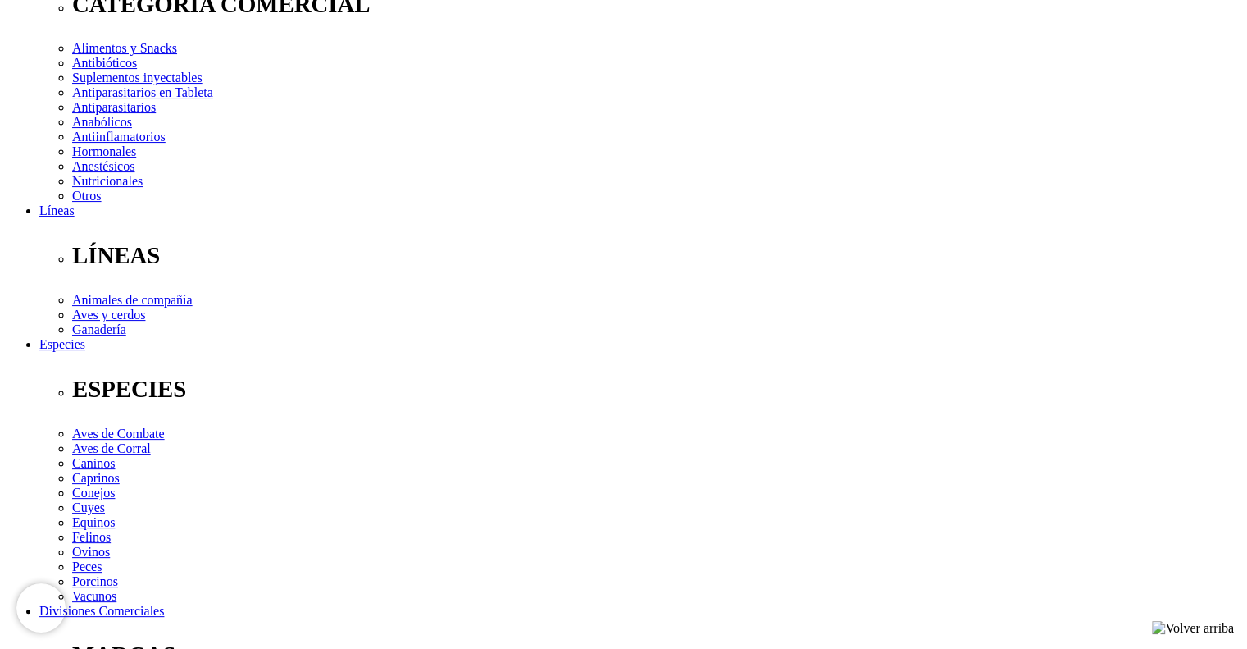
scroll to position [328, 0]
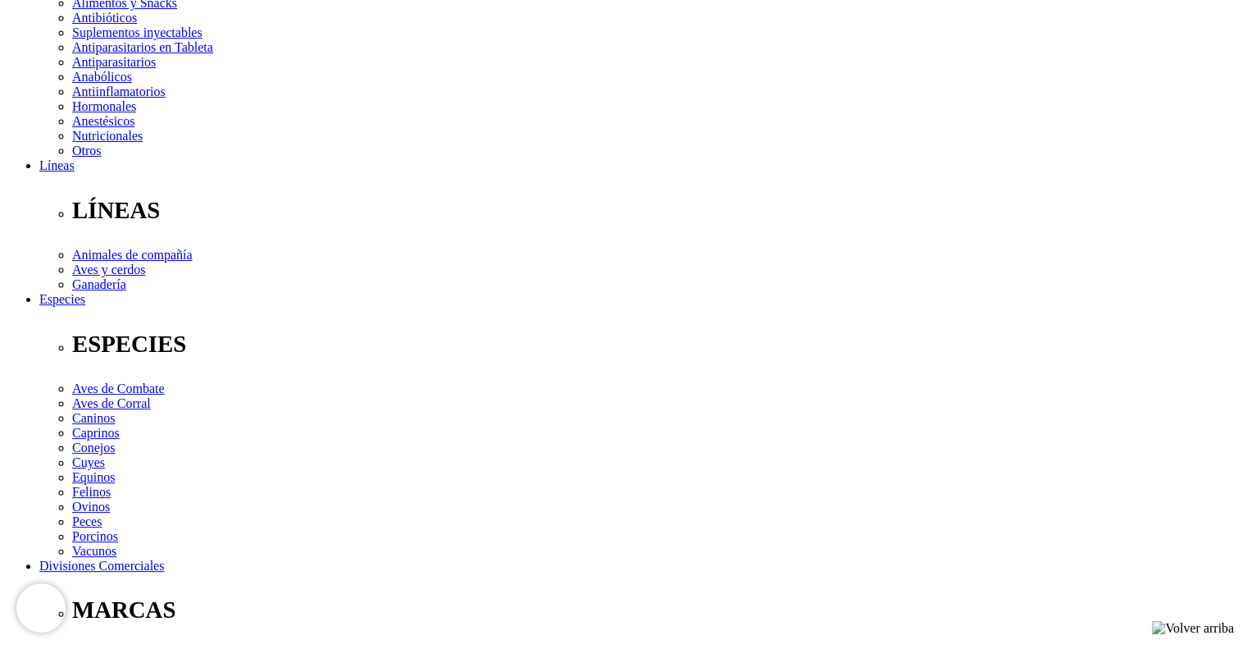
scroll to position [410, 0]
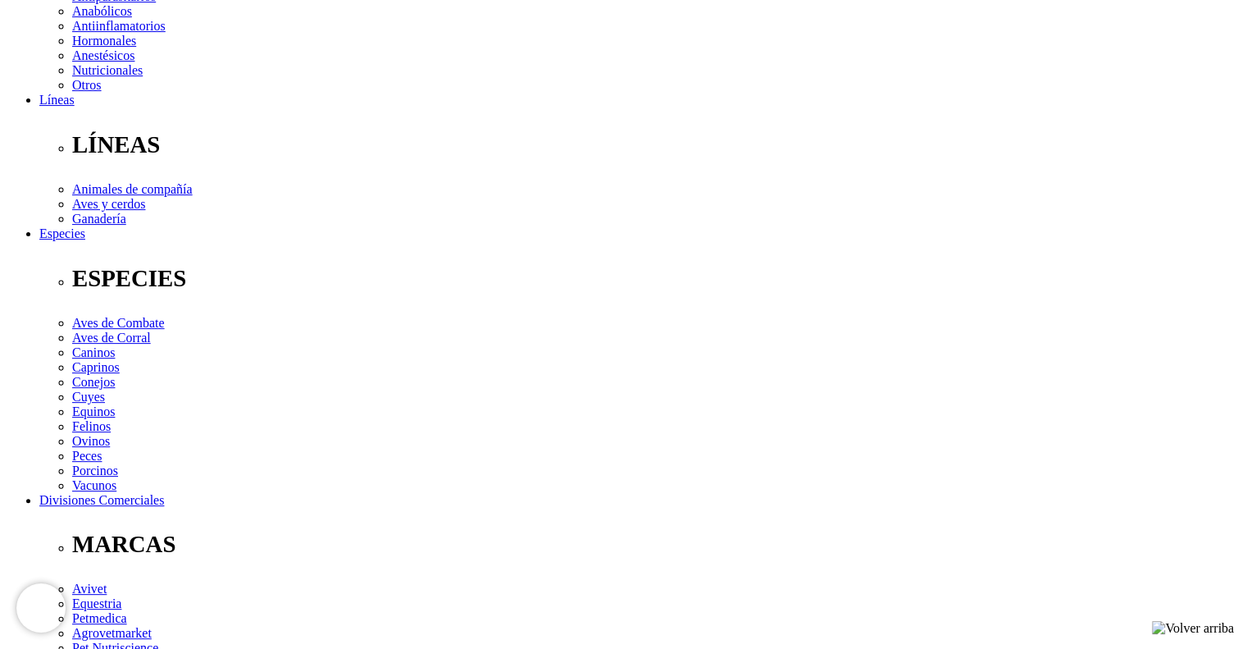
copy div "Lore ipsumdo sitametc: Adipis 818 el, seddoei 970 te, incididu 3.6 ut, laboreet…"
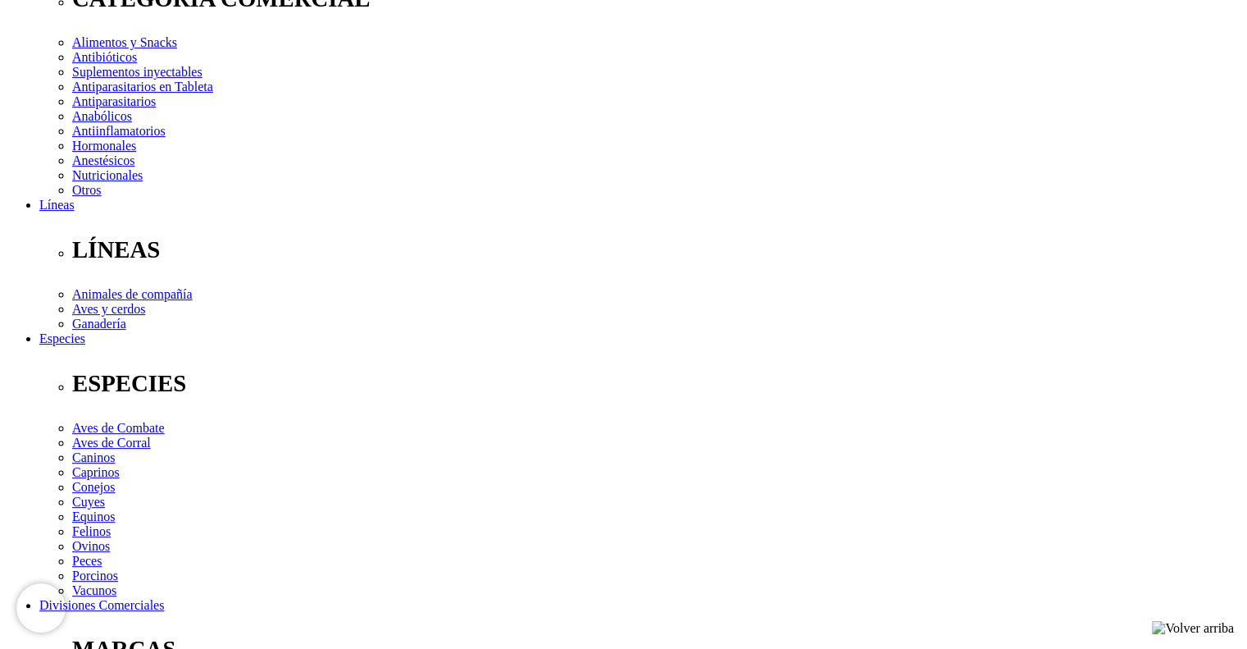
scroll to position [246, 0]
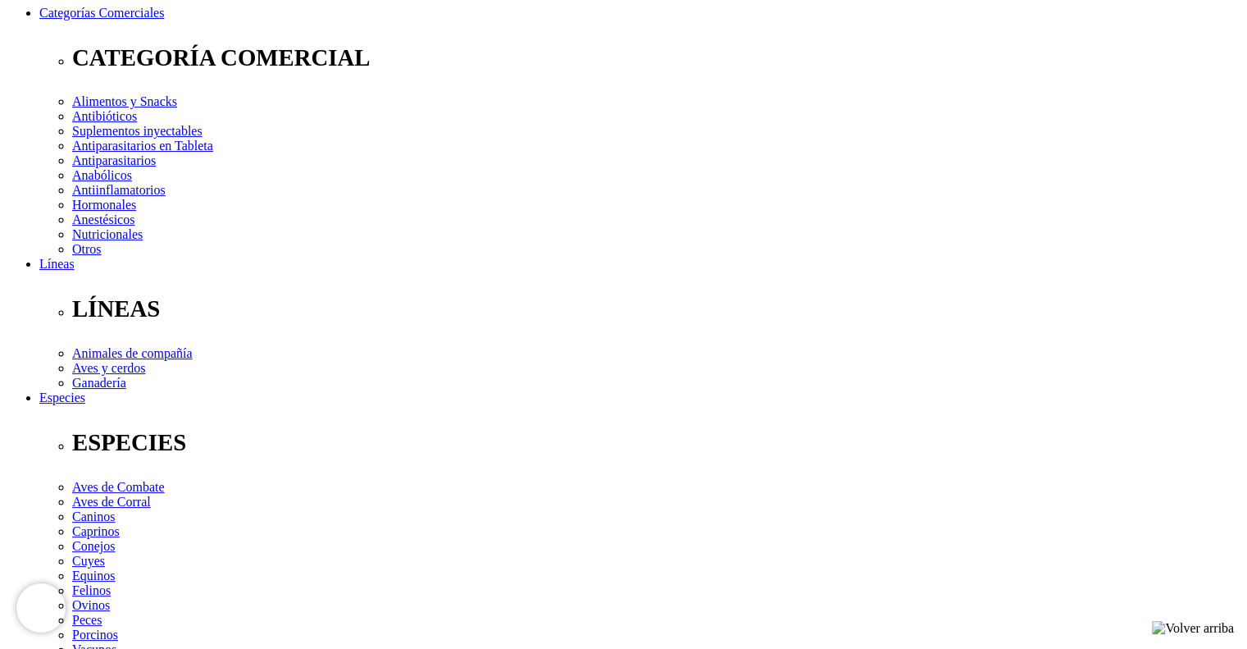
copy div "Huesos y dientes sanos"
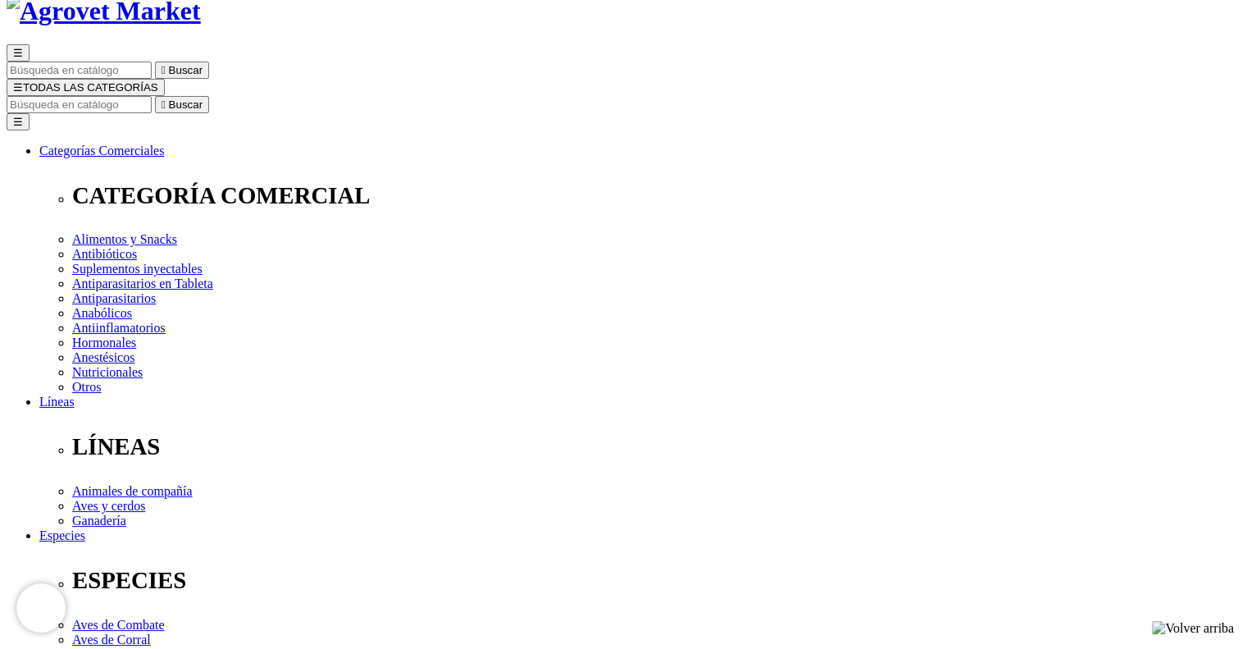
scroll to position [82, 0]
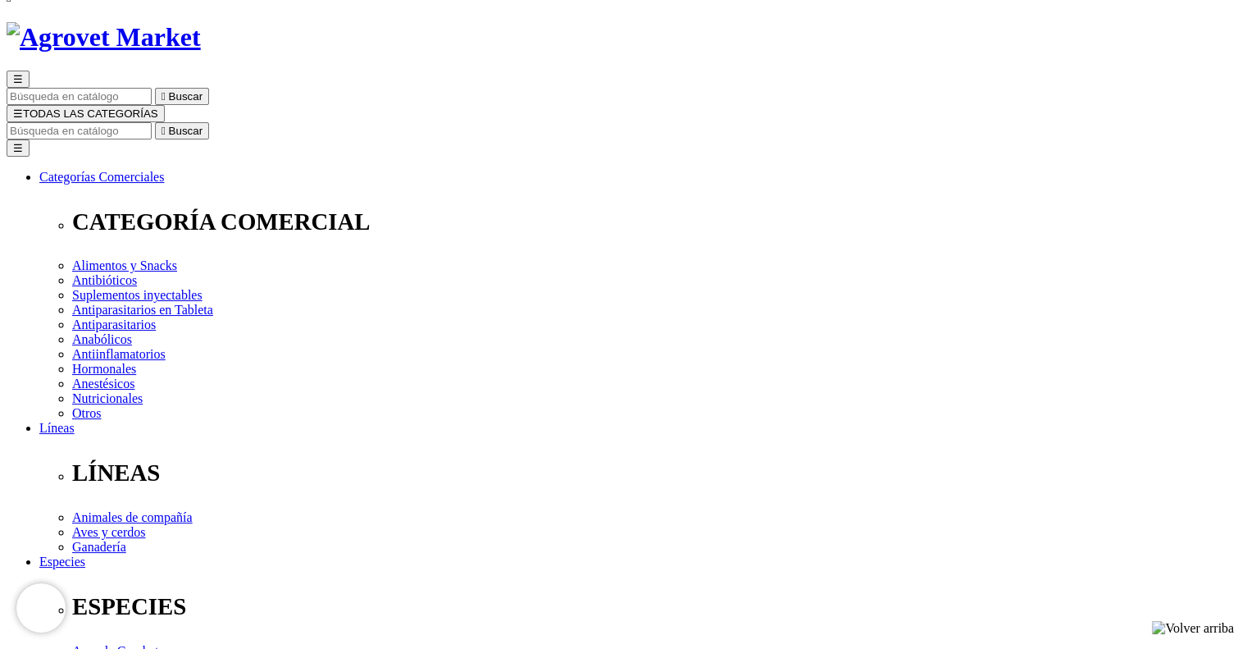
copy div "Cani-Tabs® Healthy Bones Ca+P"
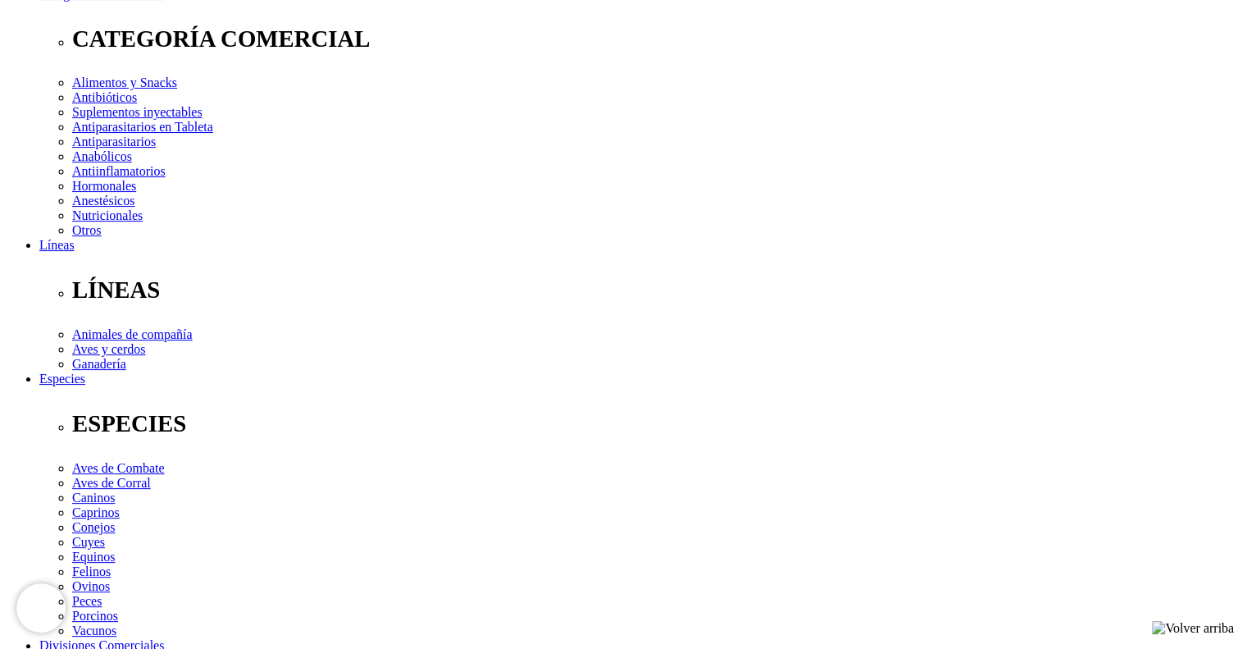
scroll to position [492, 0]
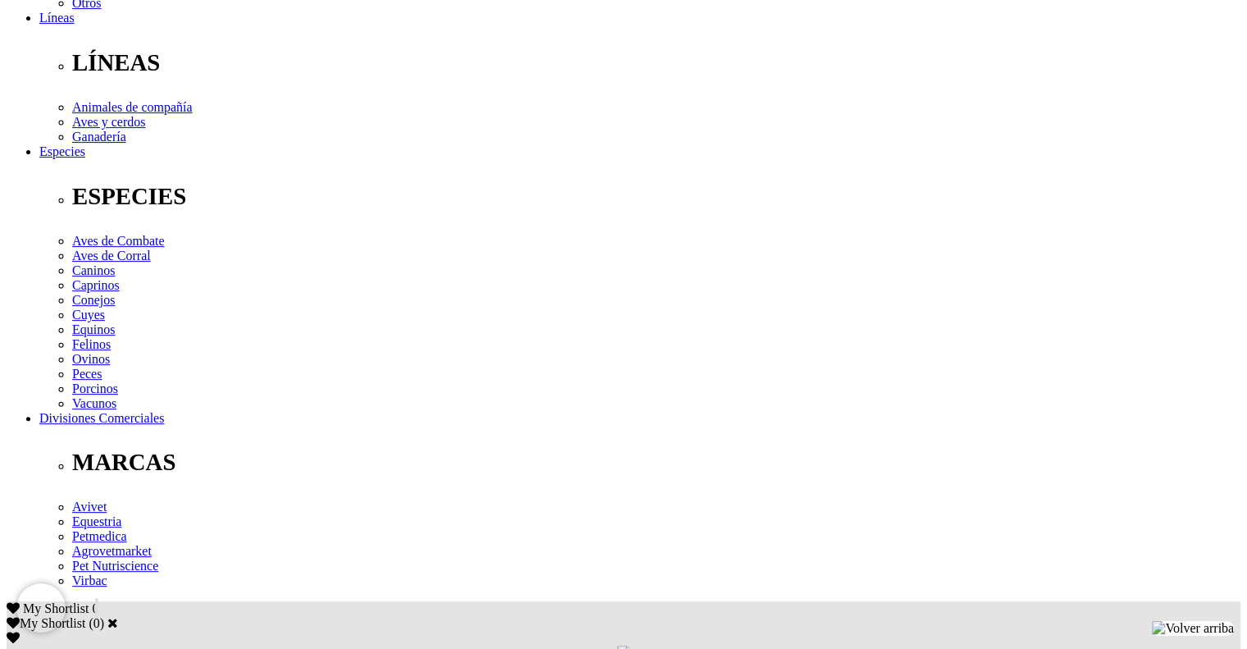
copy div "Lore ipsumdo sitametc: Adipis 818 el, seddoei 970 te, incididu 3.6 ut, laboreet…"
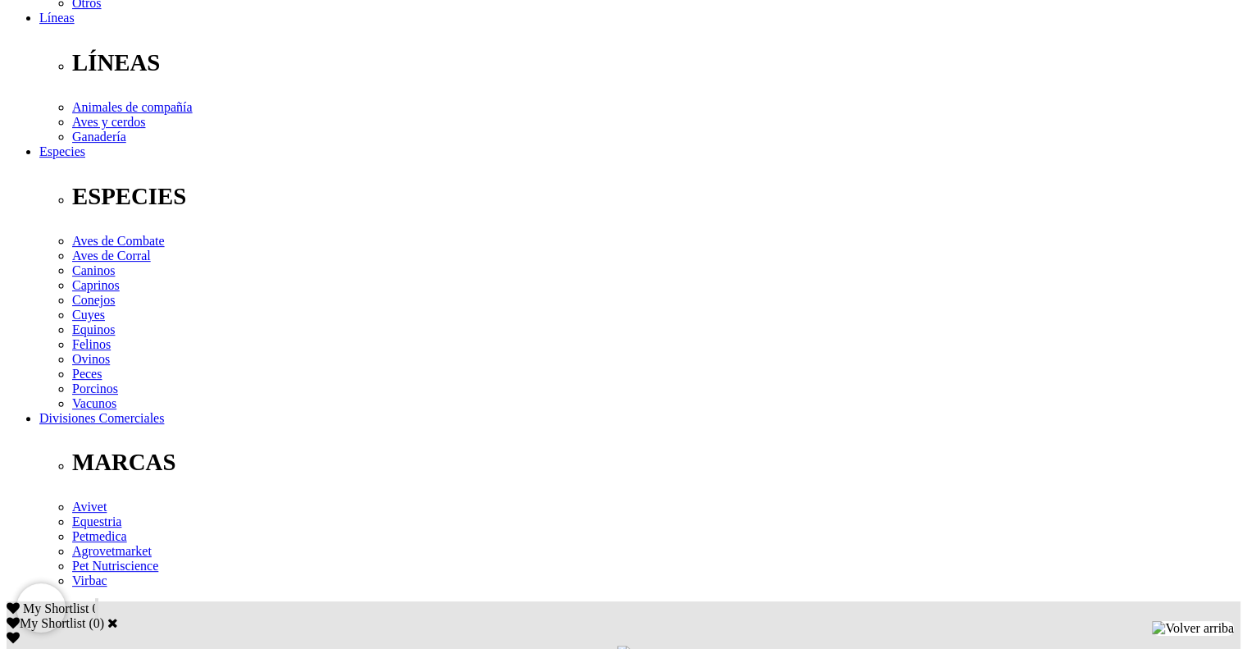
drag, startPoint x: 175, startPoint y: 348, endPoint x: 662, endPoint y: 369, distance: 486.7
drag, startPoint x: 171, startPoint y: 355, endPoint x: 676, endPoint y: 435, distance: 511.5
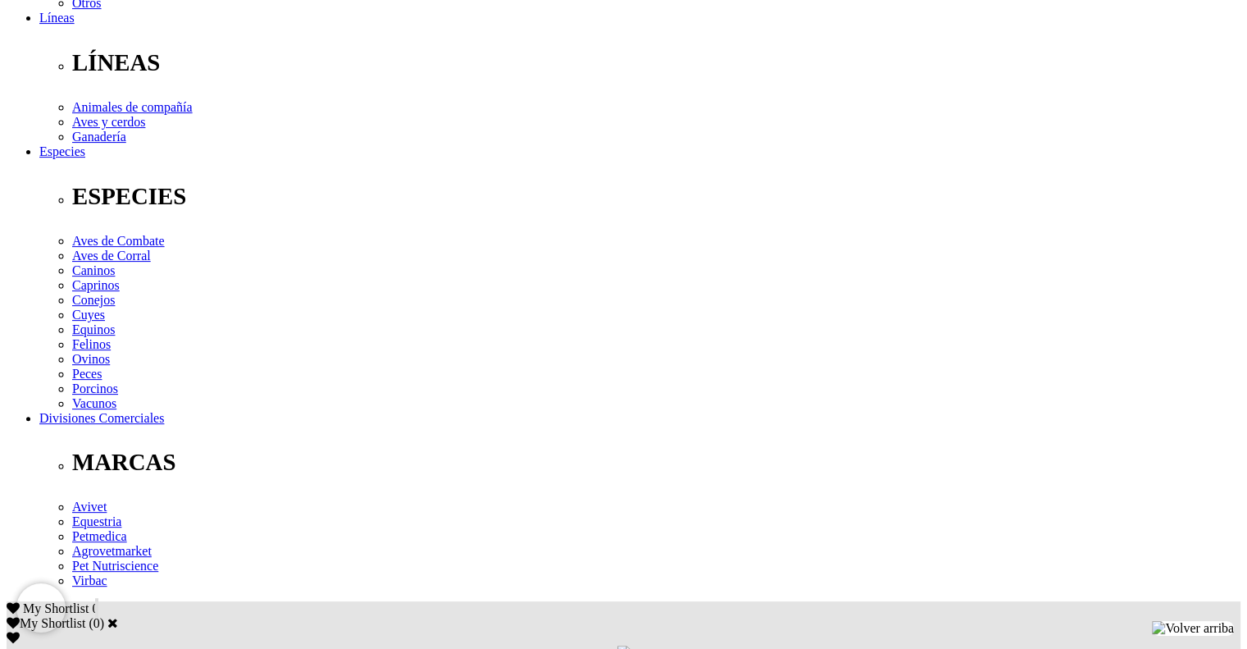
copy div "Ayuda a fortalecer los huesos y las articulaciones, aportando la cantidad óptim…"
drag, startPoint x: 171, startPoint y: 349, endPoint x: 874, endPoint y: 442, distance: 709.6
copy div "Suplemento diario oral. Por su alta palatabilidad, puede ser administrado direc…"
